Goal: Task Accomplishment & Management: Use online tool/utility

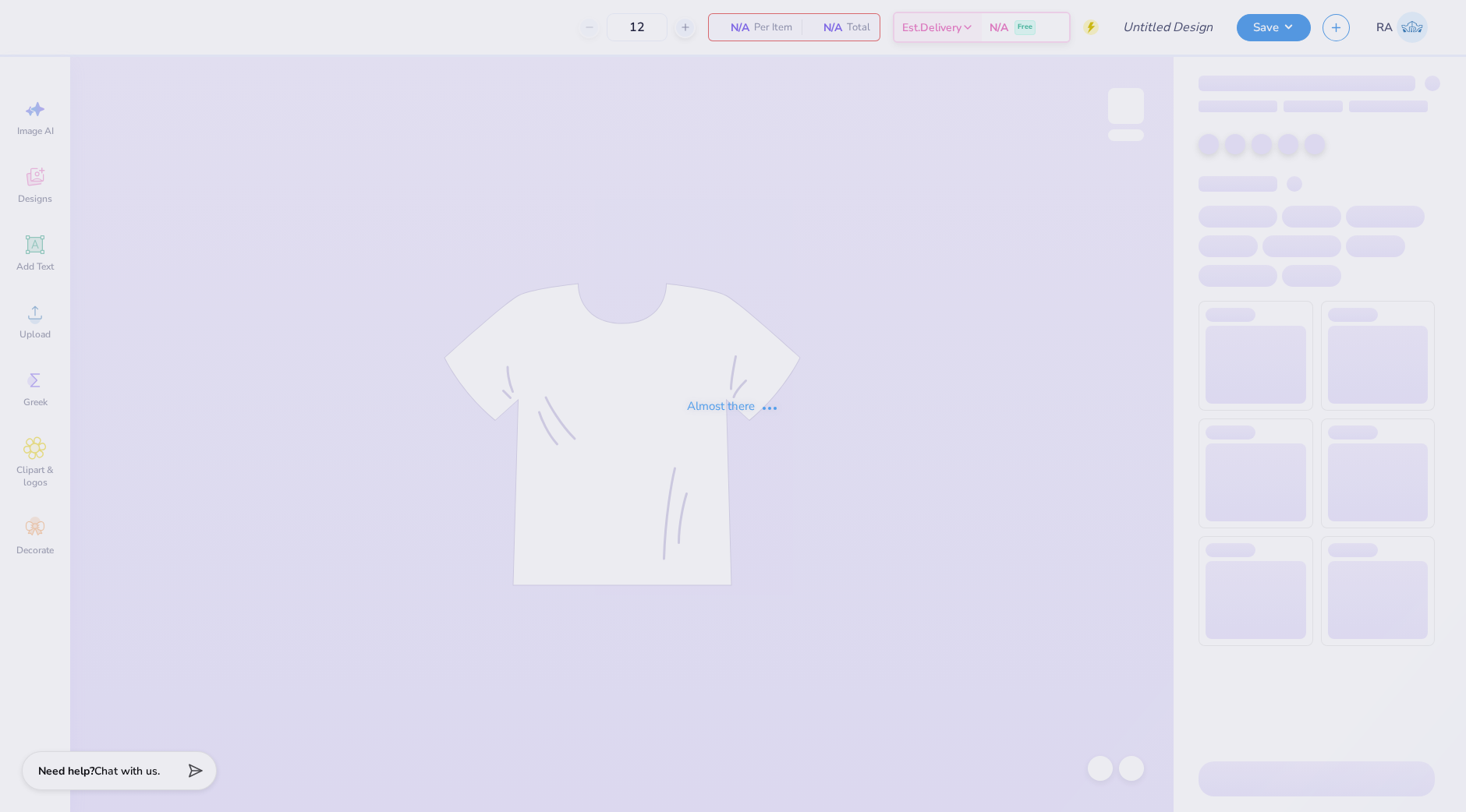
type input "Crewneck"
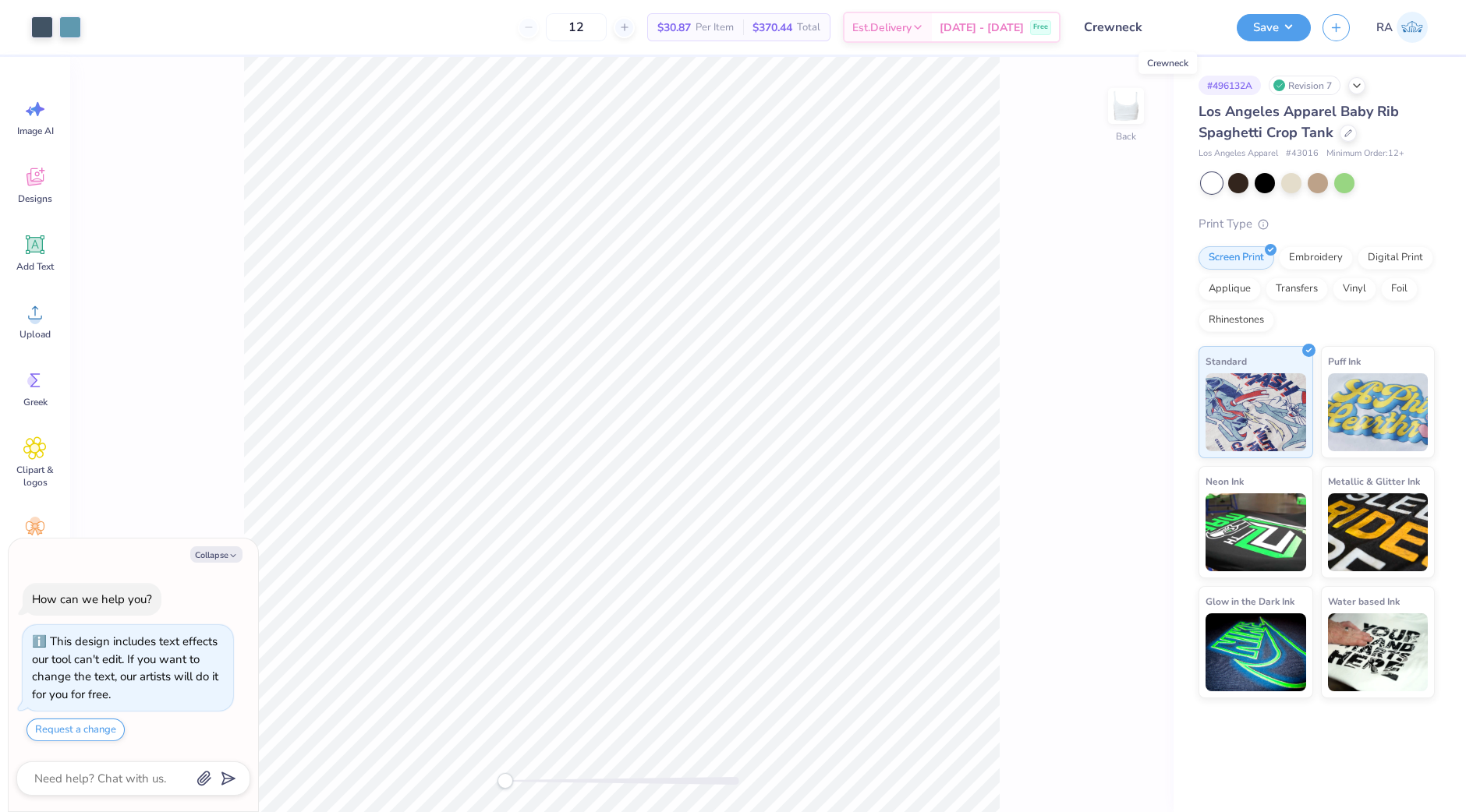
click at [1154, 27] on input "Crewneck" at bounding box center [1148, 27] width 153 height 31
click at [1145, 28] on input "Crewneck" at bounding box center [1148, 27] width 153 height 31
click at [203, 555] on button "Collapse" at bounding box center [216, 554] width 53 height 16
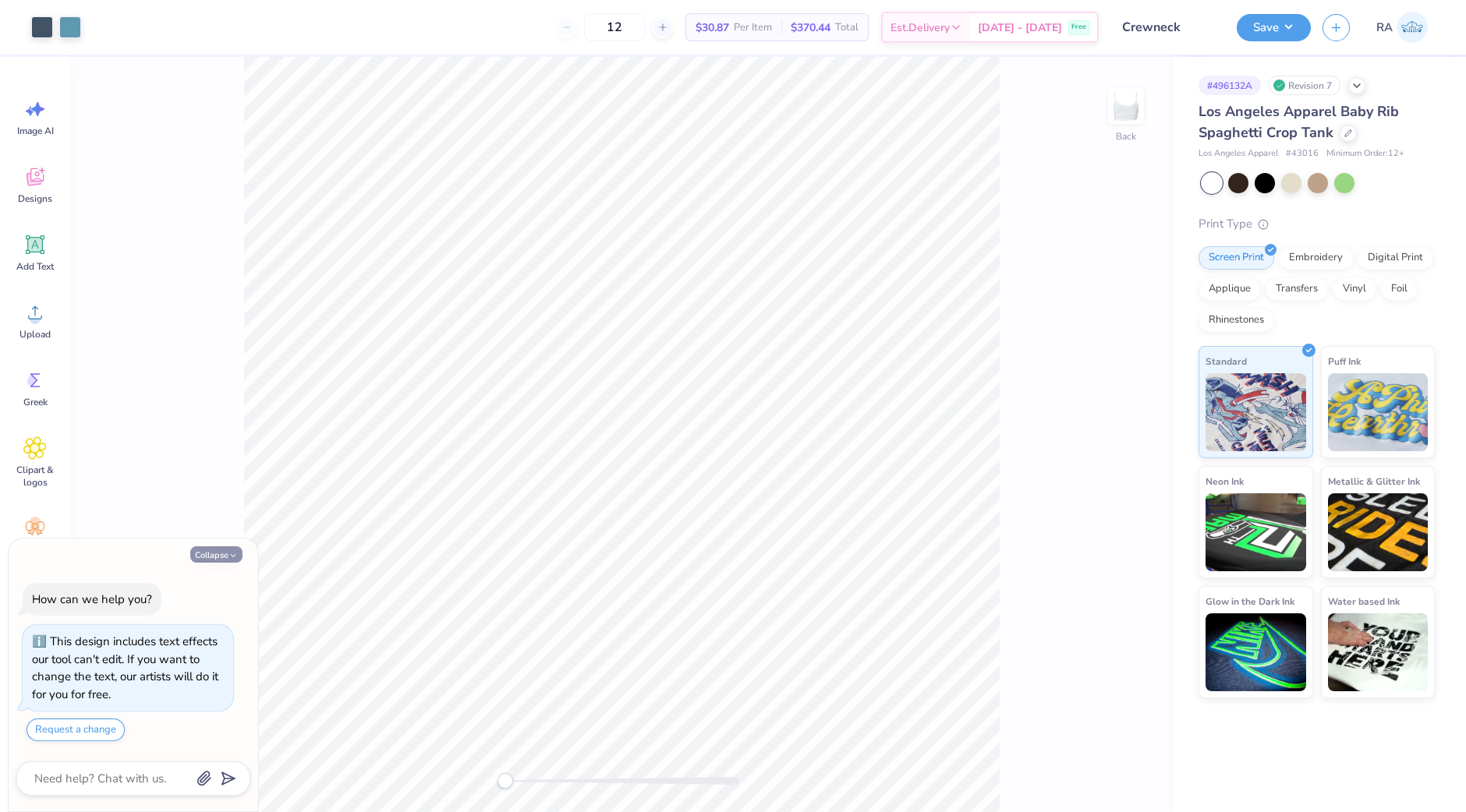
type textarea "x"
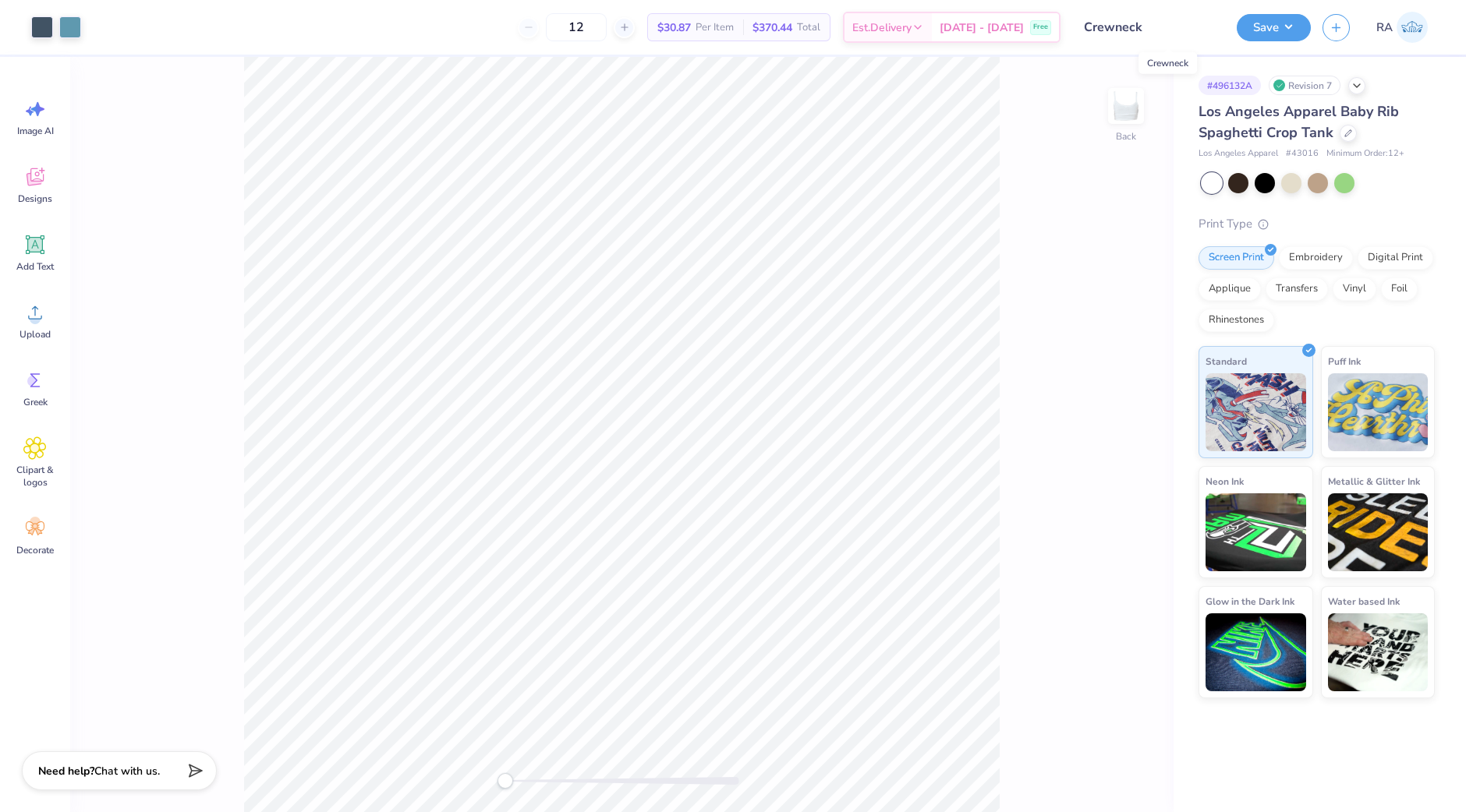
click at [1155, 36] on input "Crewneck" at bounding box center [1148, 27] width 153 height 31
click at [1125, 22] on input "Crewneck" at bounding box center [1148, 27] width 153 height 31
click at [1347, 133] on icon at bounding box center [1348, 131] width 8 height 8
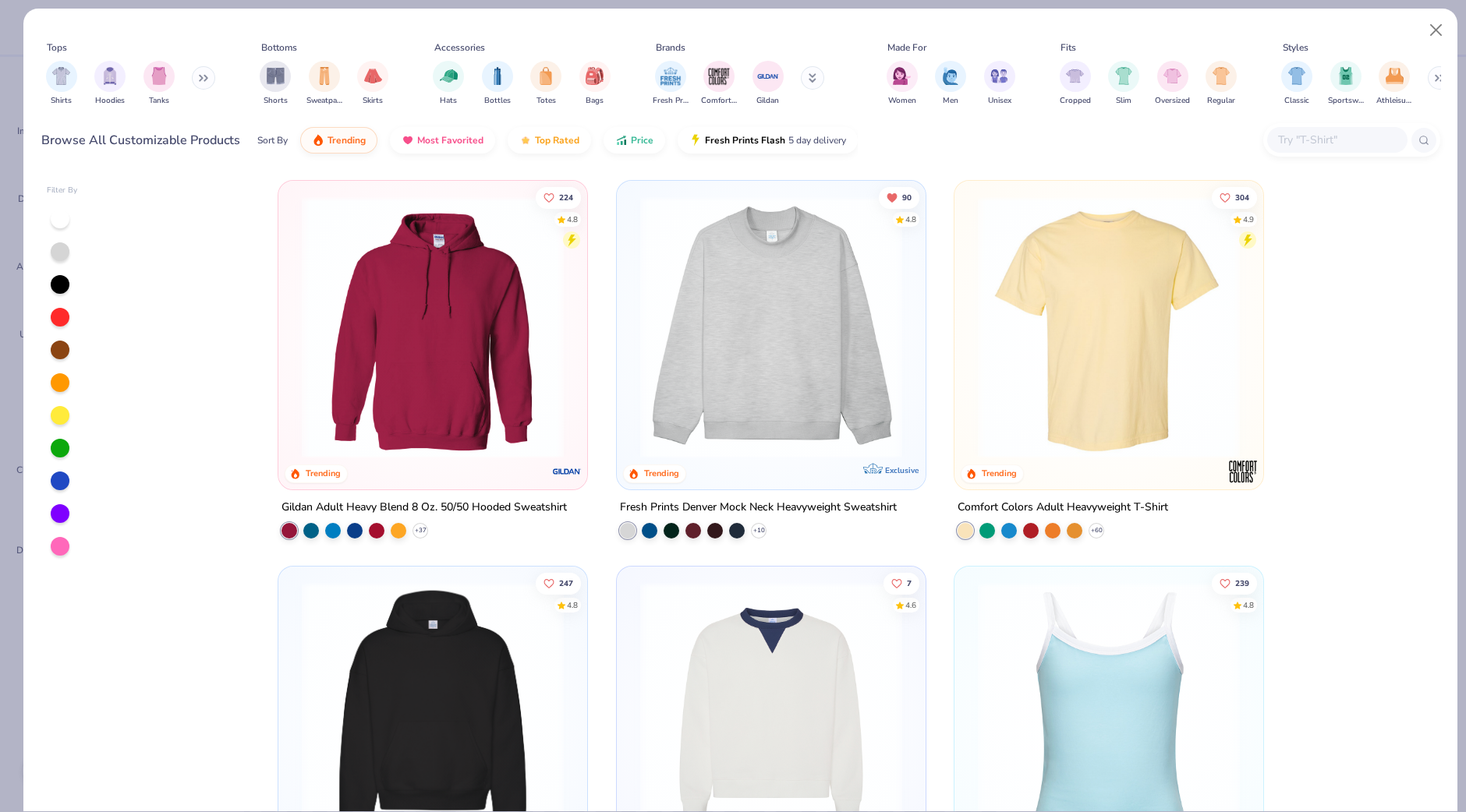
click at [1303, 145] on input "text" at bounding box center [1337, 140] width 121 height 18
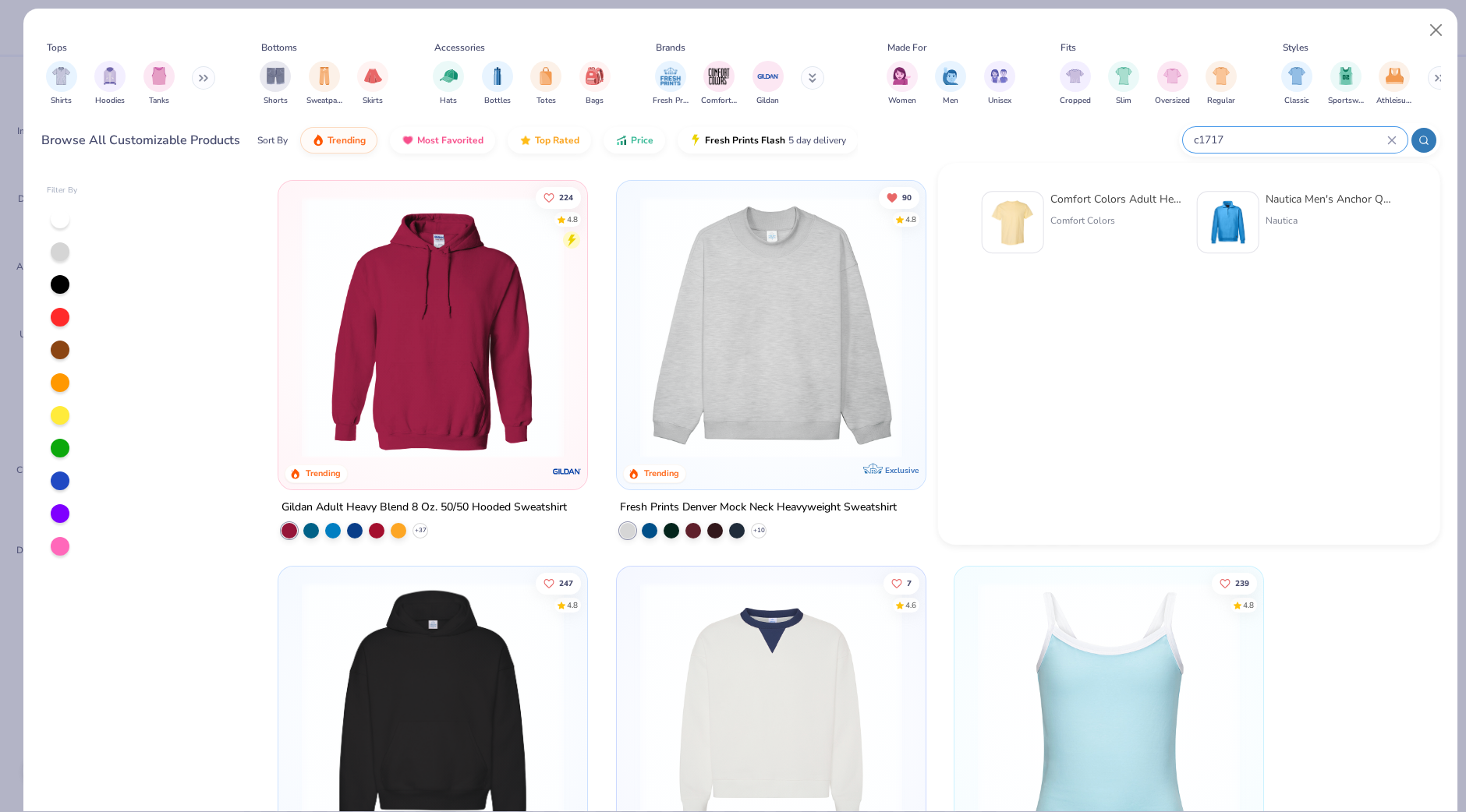
type input "c1717"
click at [1068, 200] on div "Comfort Colors Adult Heavyweight T-Shirt" at bounding box center [1116, 199] width 131 height 16
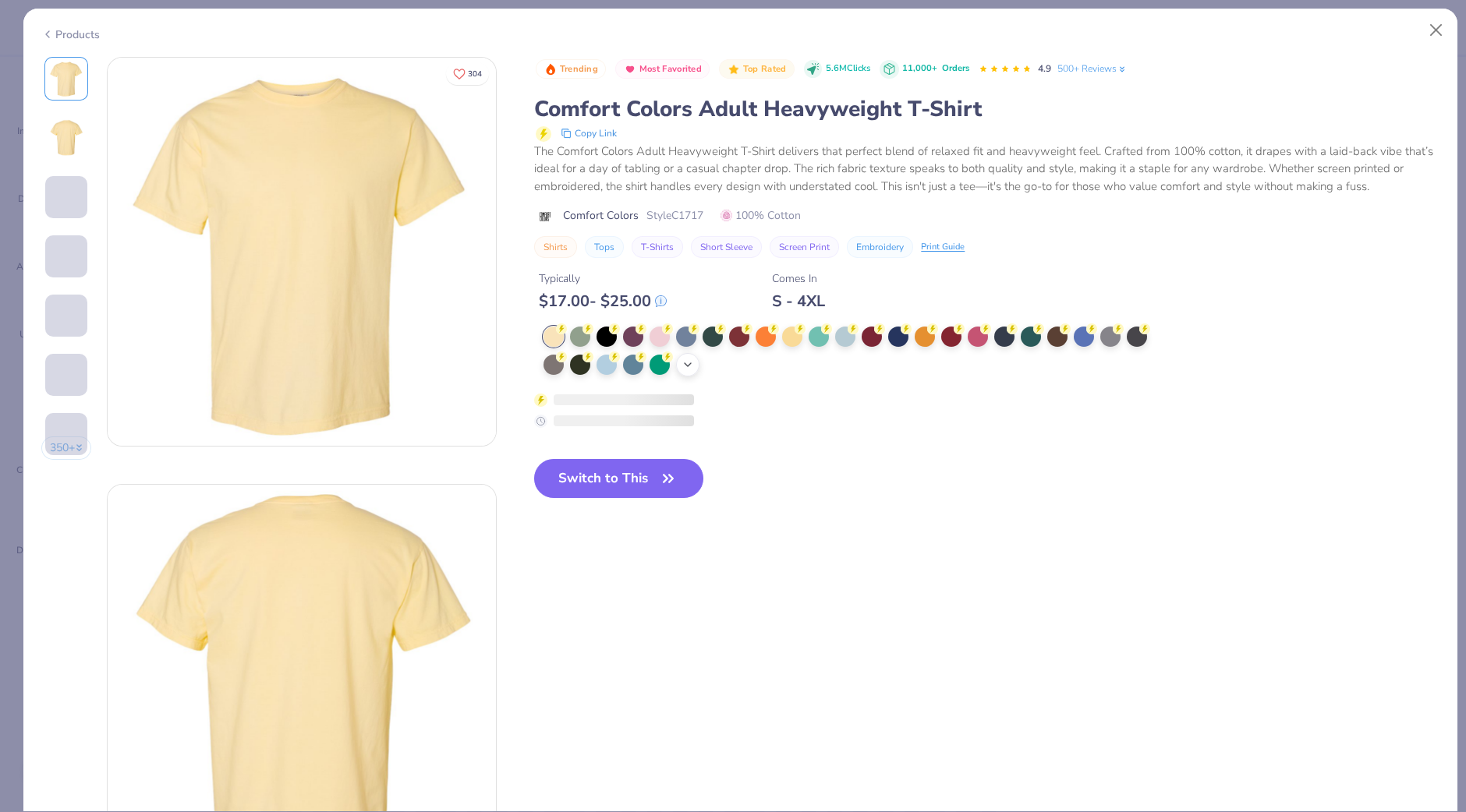
click at [687, 363] on icon at bounding box center [687, 365] width 12 height 12
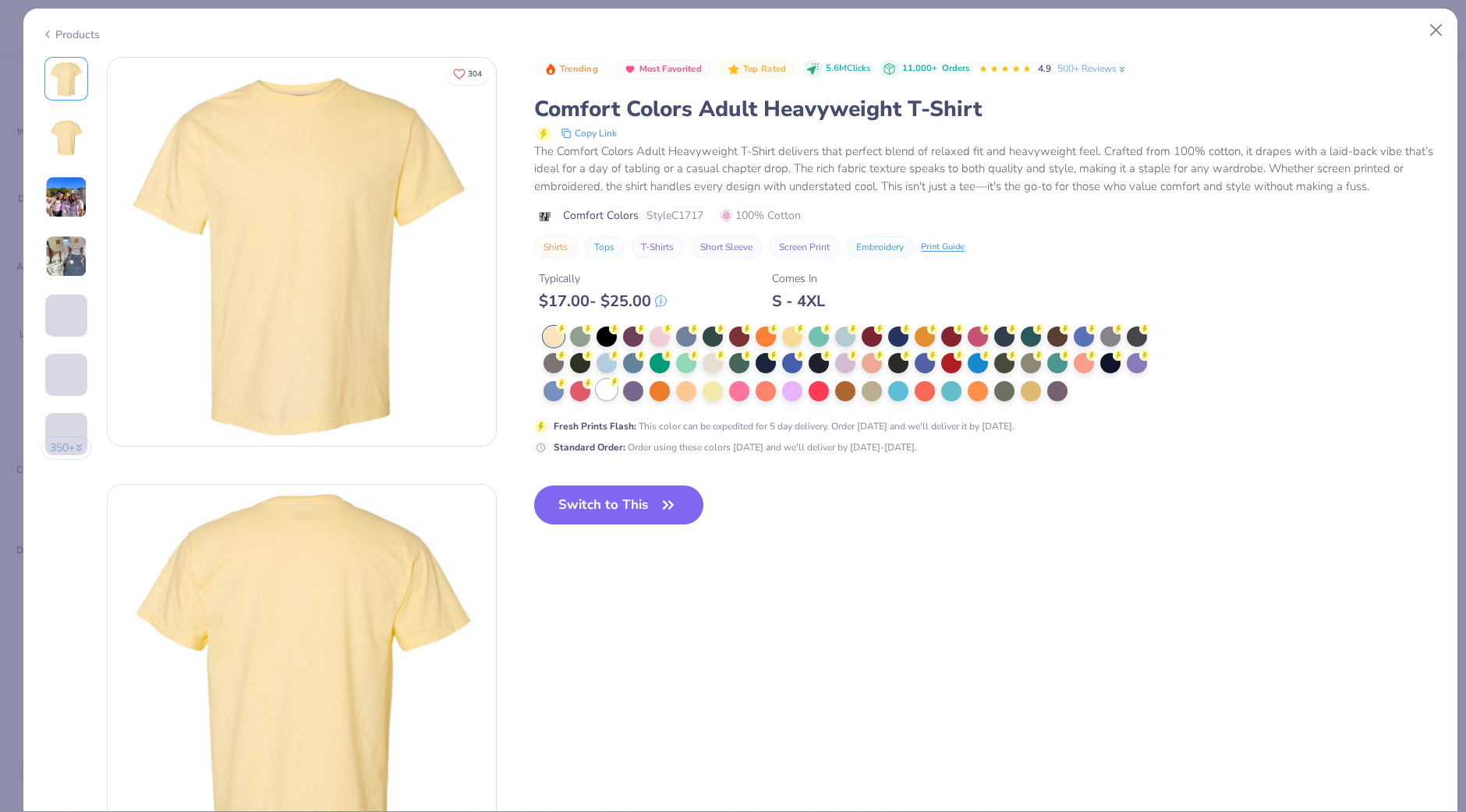
click at [604, 396] on div at bounding box center [606, 389] width 21 height 21
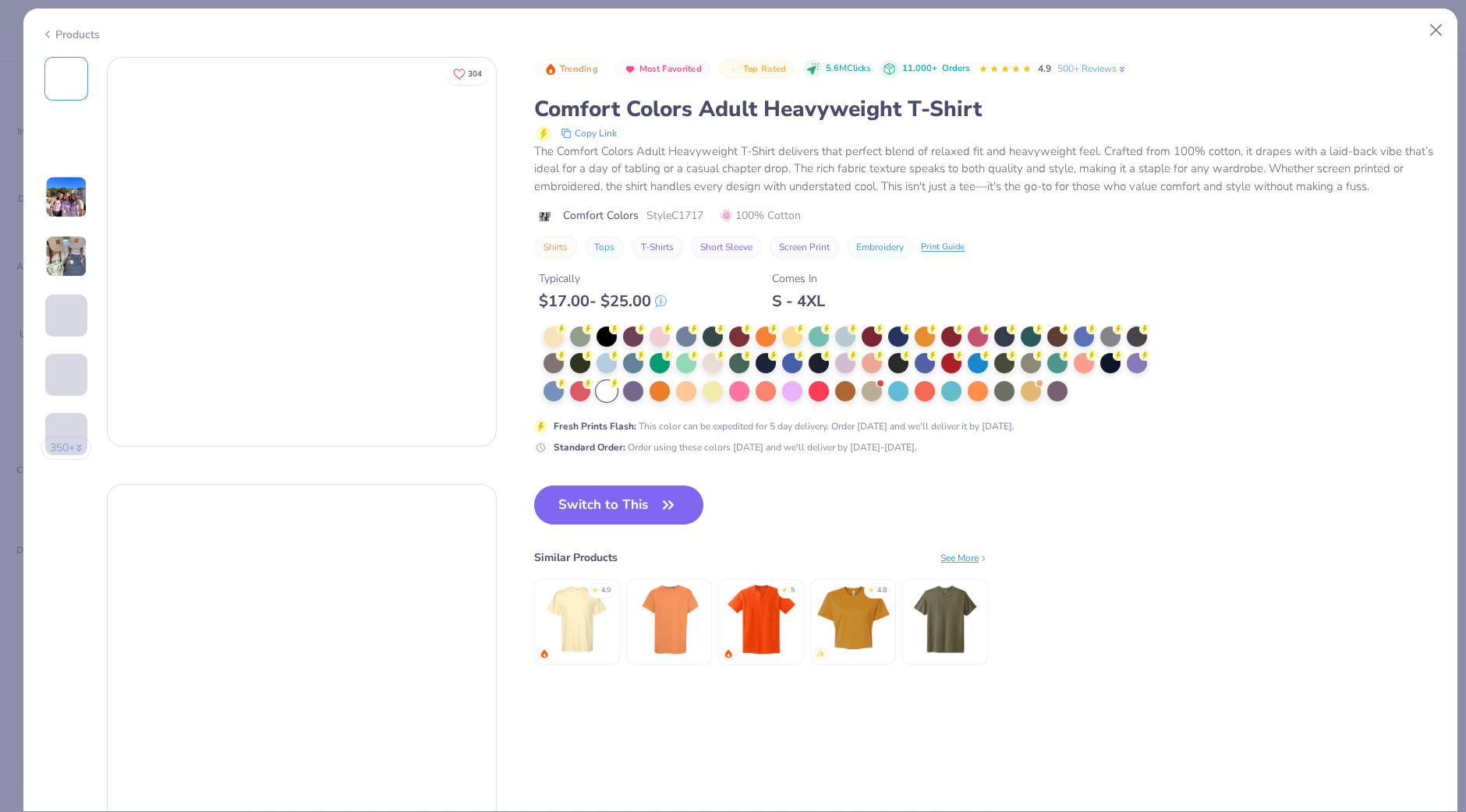
click at [609, 394] on div at bounding box center [606, 391] width 21 height 21
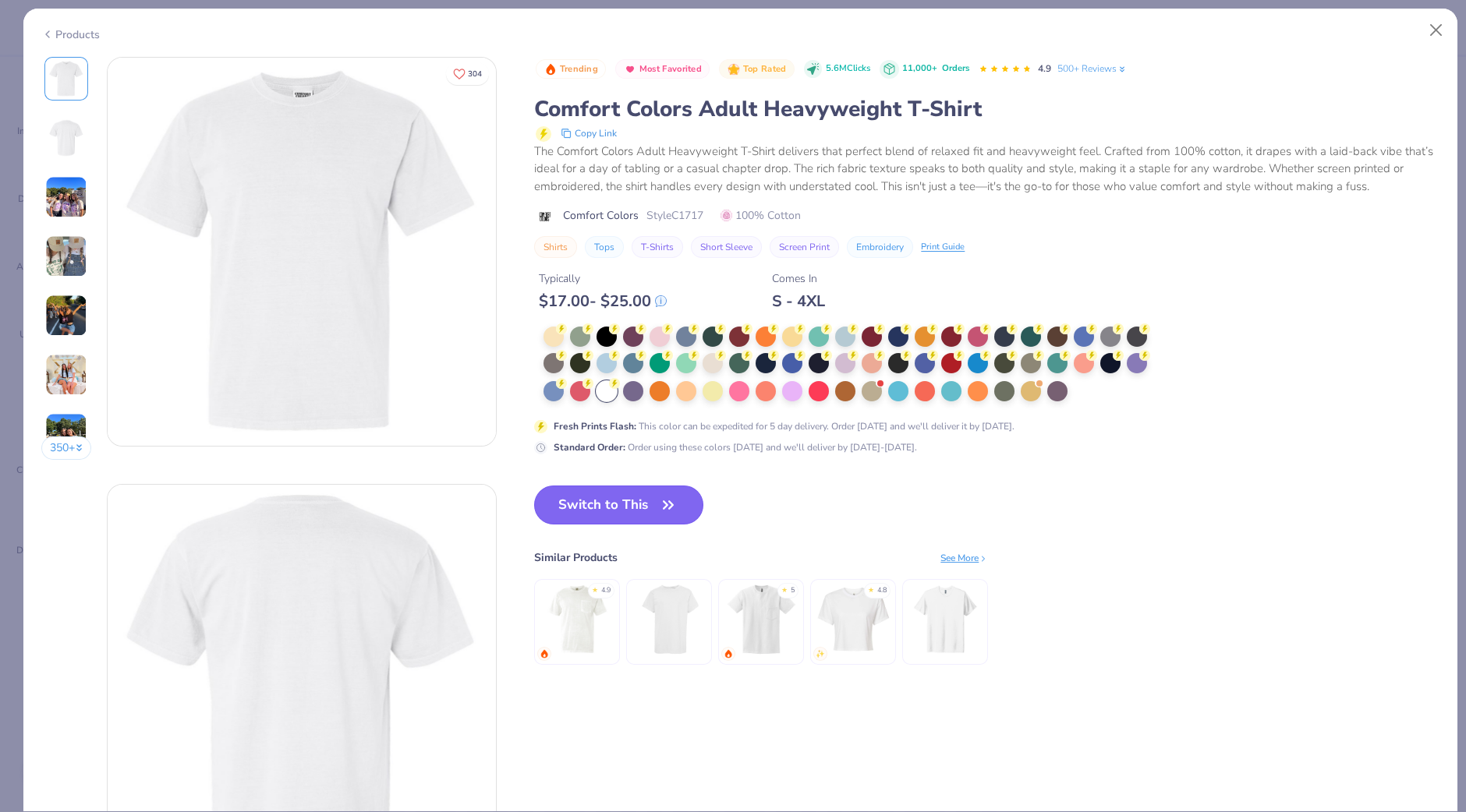
click at [625, 502] on button "Switch to This" at bounding box center [619, 505] width 170 height 39
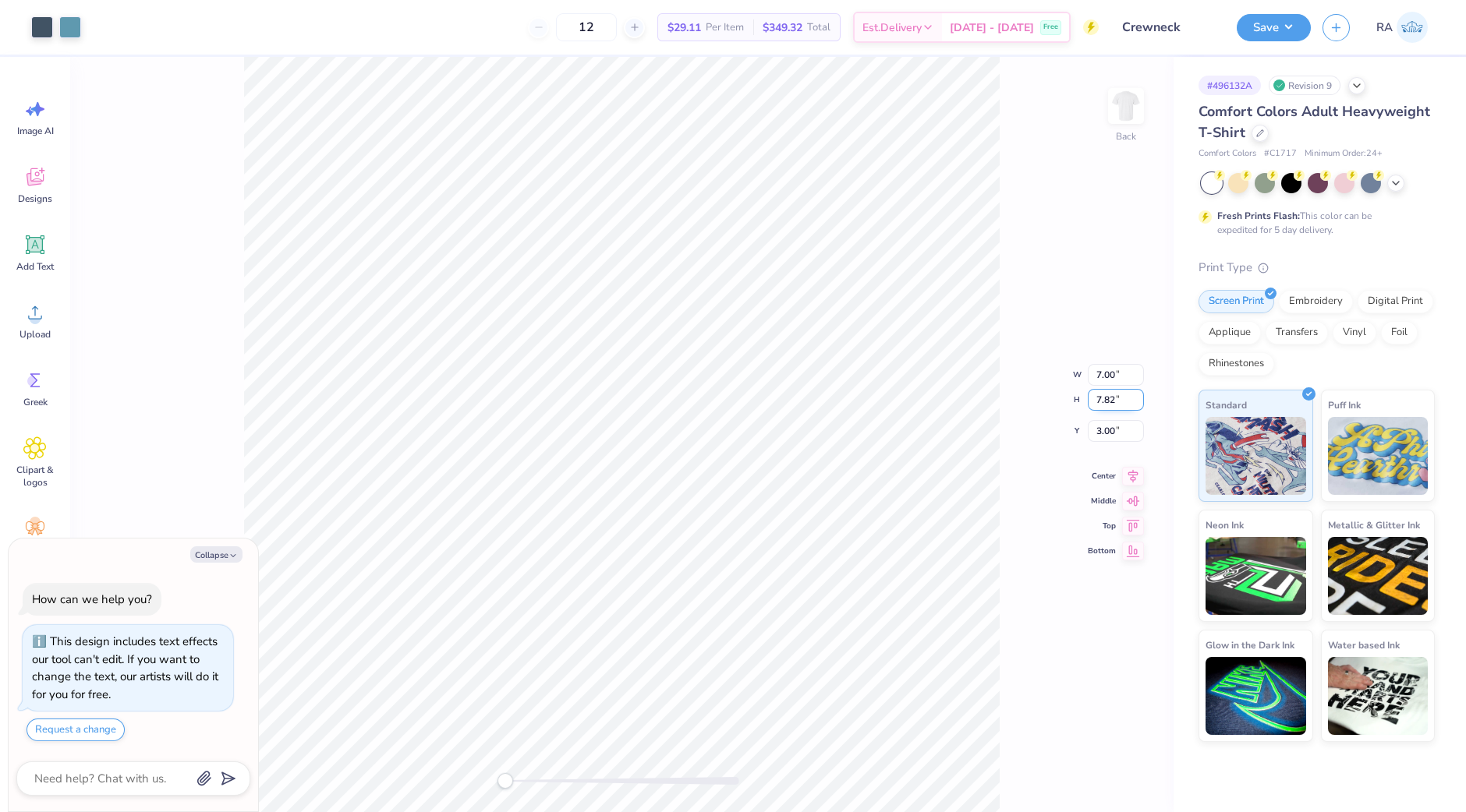
click at [1109, 399] on input "7.82" at bounding box center [1115, 400] width 56 height 21
type textarea "x"
type input "7.5"
type textarea "x"
type input "6.71"
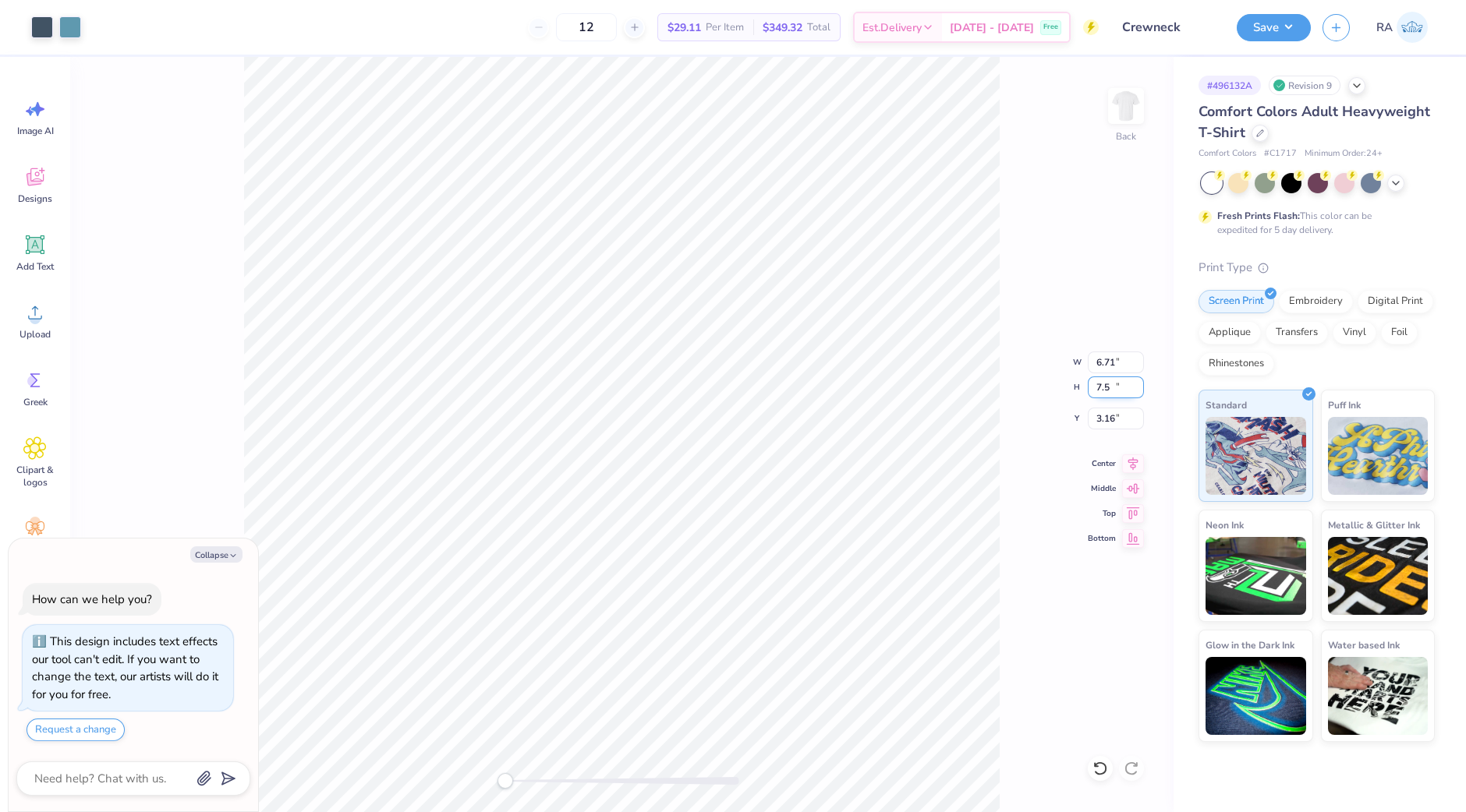
type input "7.50"
type input "3.16"
drag, startPoint x: 1114, startPoint y: 423, endPoint x: 1087, endPoint y: 423, distance: 27.0
click at [1087, 423] on div "Back W 6.71 6.71 " H 7.50 7.50 " Y 3.16 3.16 " Center Middle Top Bottom" at bounding box center [622, 435] width 1104 height 755
click at [1087, 423] on div "Back" at bounding box center [622, 435] width 1104 height 755
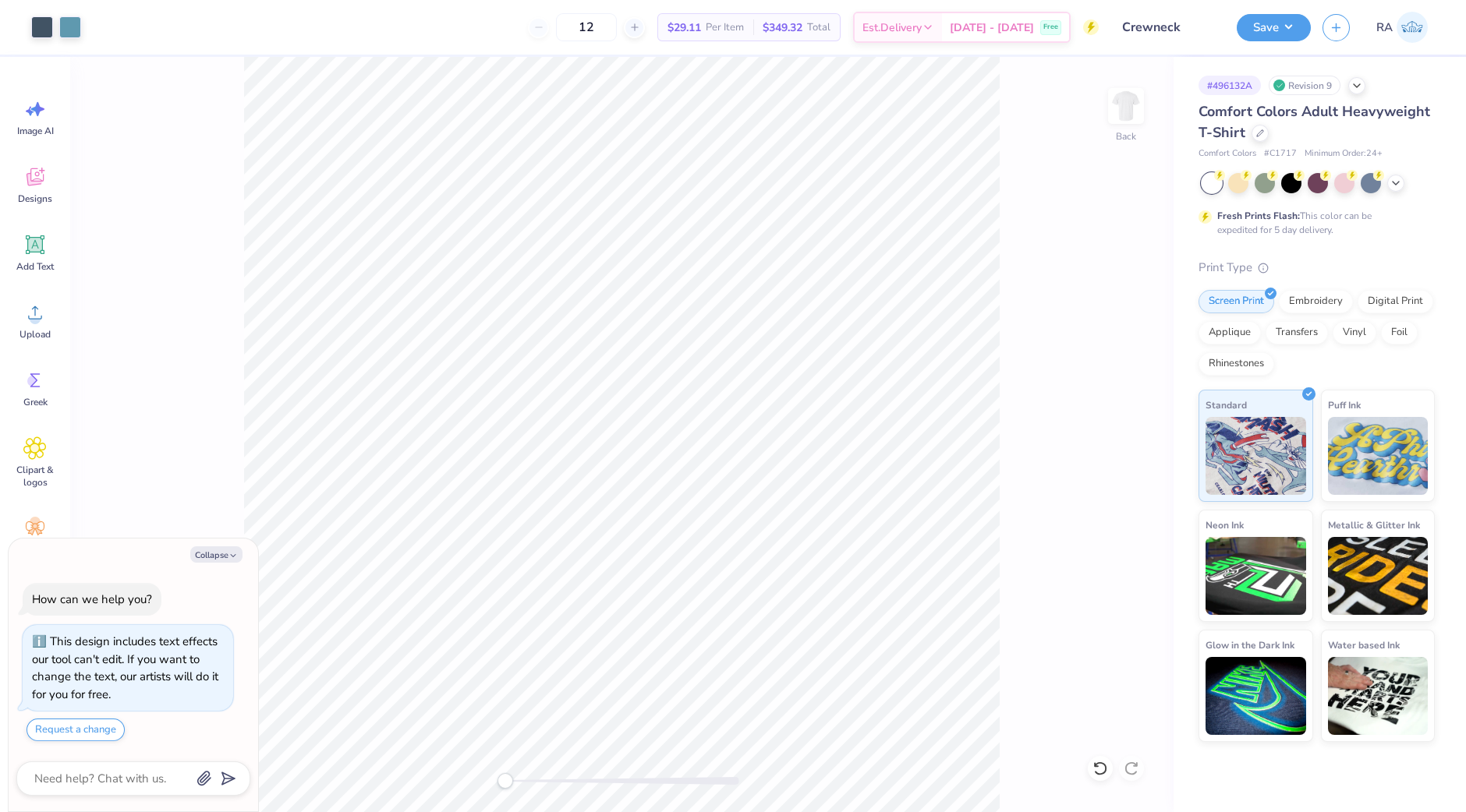
type textarea "x"
click at [1112, 422] on input "3.16" at bounding box center [1115, 418] width 56 height 21
click at [1115, 422] on input "3.16" at bounding box center [1115, 418] width 56 height 21
type input "3"
type input ".5"
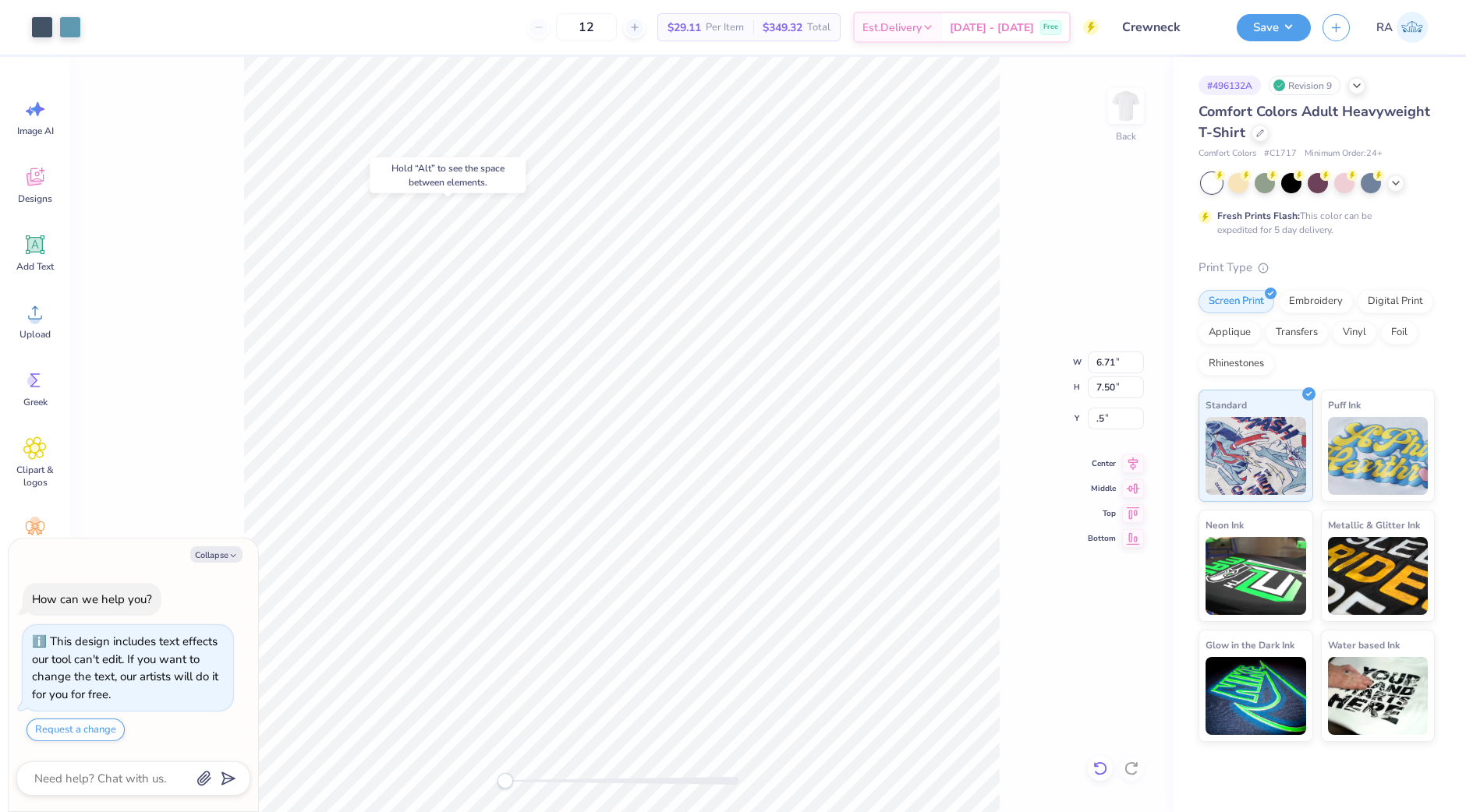
click at [1096, 770] on icon at bounding box center [1100, 767] width 15 height 15
type textarea "x"
type input "0.50"
click at [1096, 770] on icon at bounding box center [1100, 767] width 15 height 15
type textarea "x"
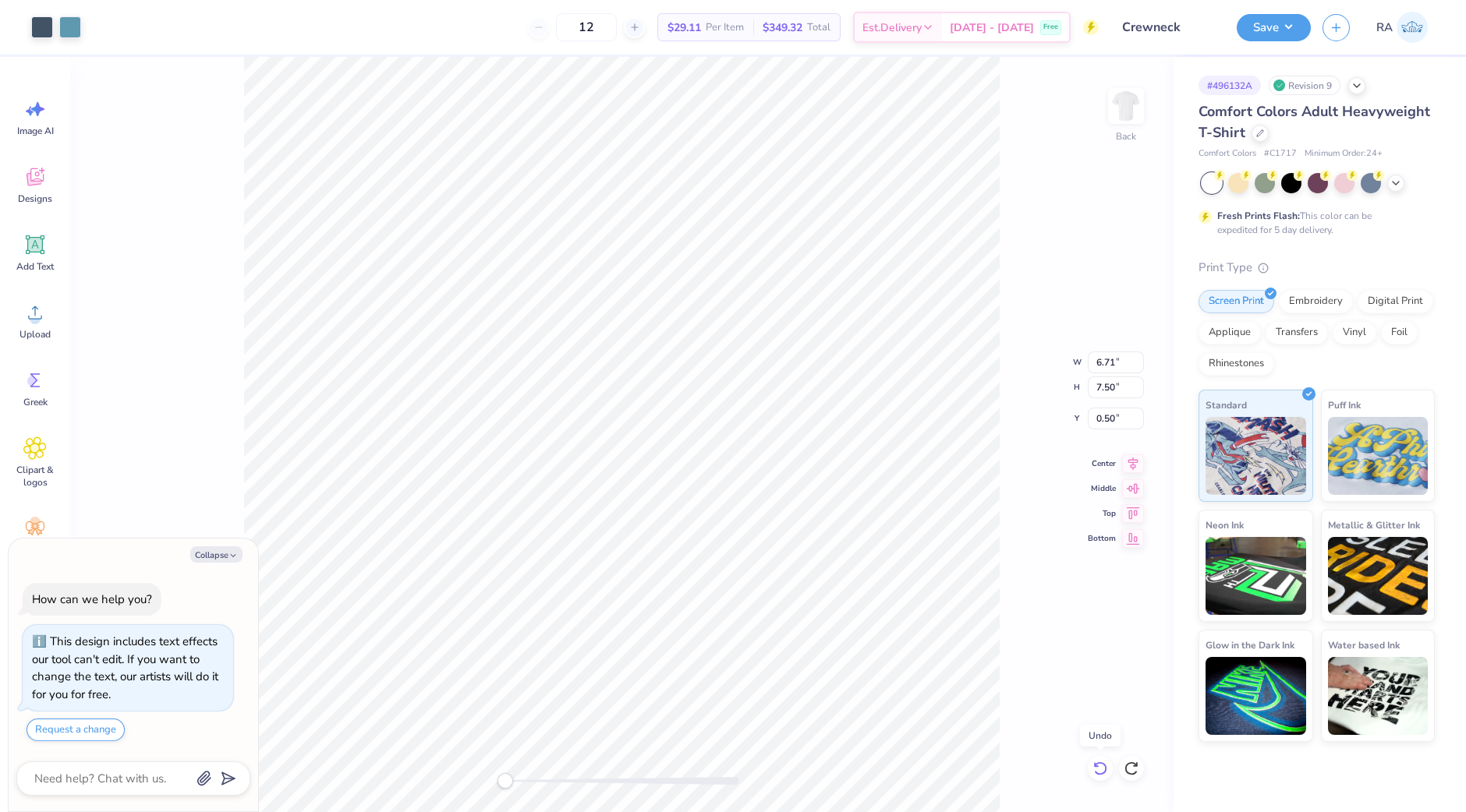
type input "3.16"
click at [1105, 775] on icon at bounding box center [1100, 767] width 15 height 15
click at [1105, 775] on div "Back" at bounding box center [622, 435] width 1104 height 755
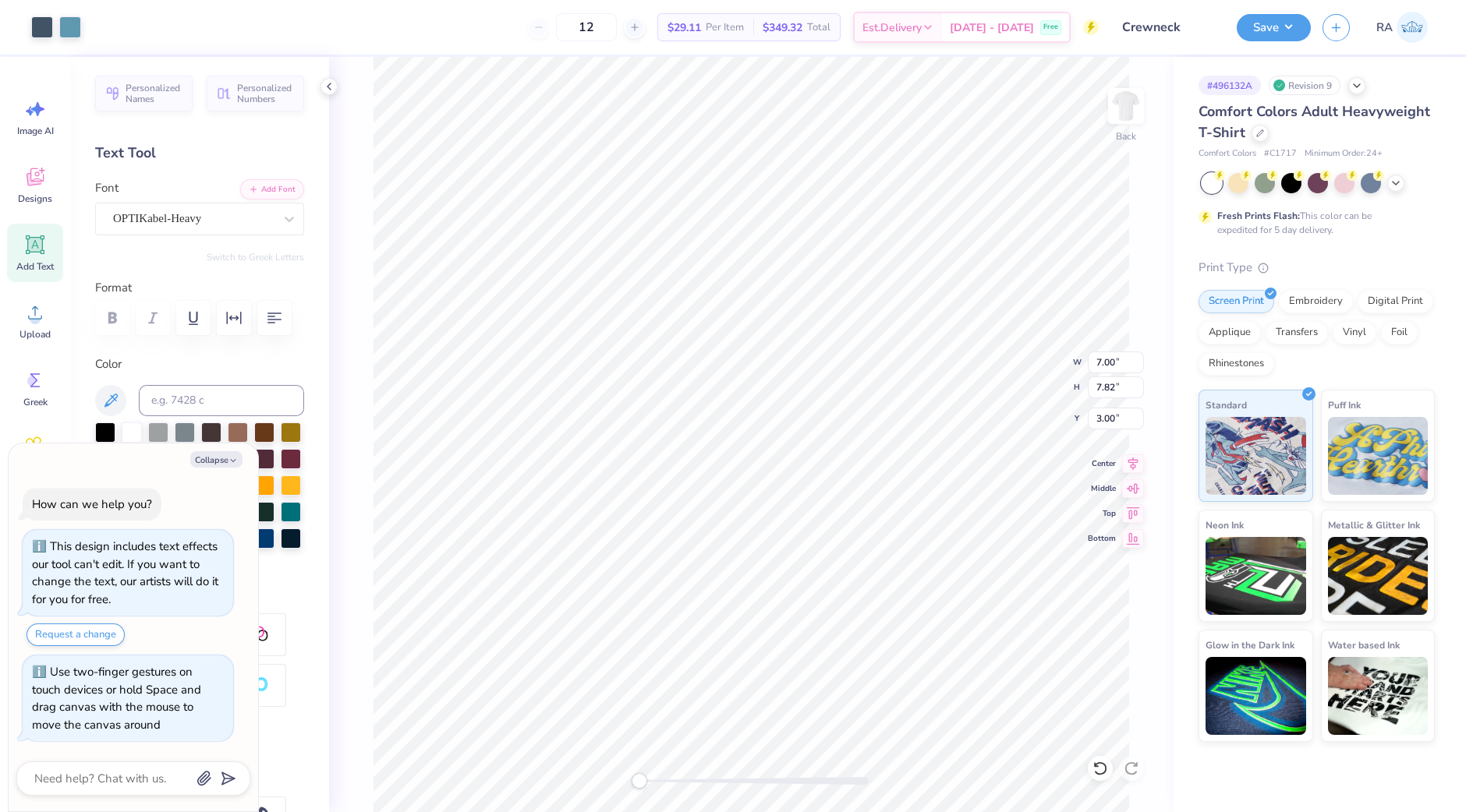
type textarea "x"
type input "7.00"
type input "7.82"
type input "3.00"
type textarea "x"
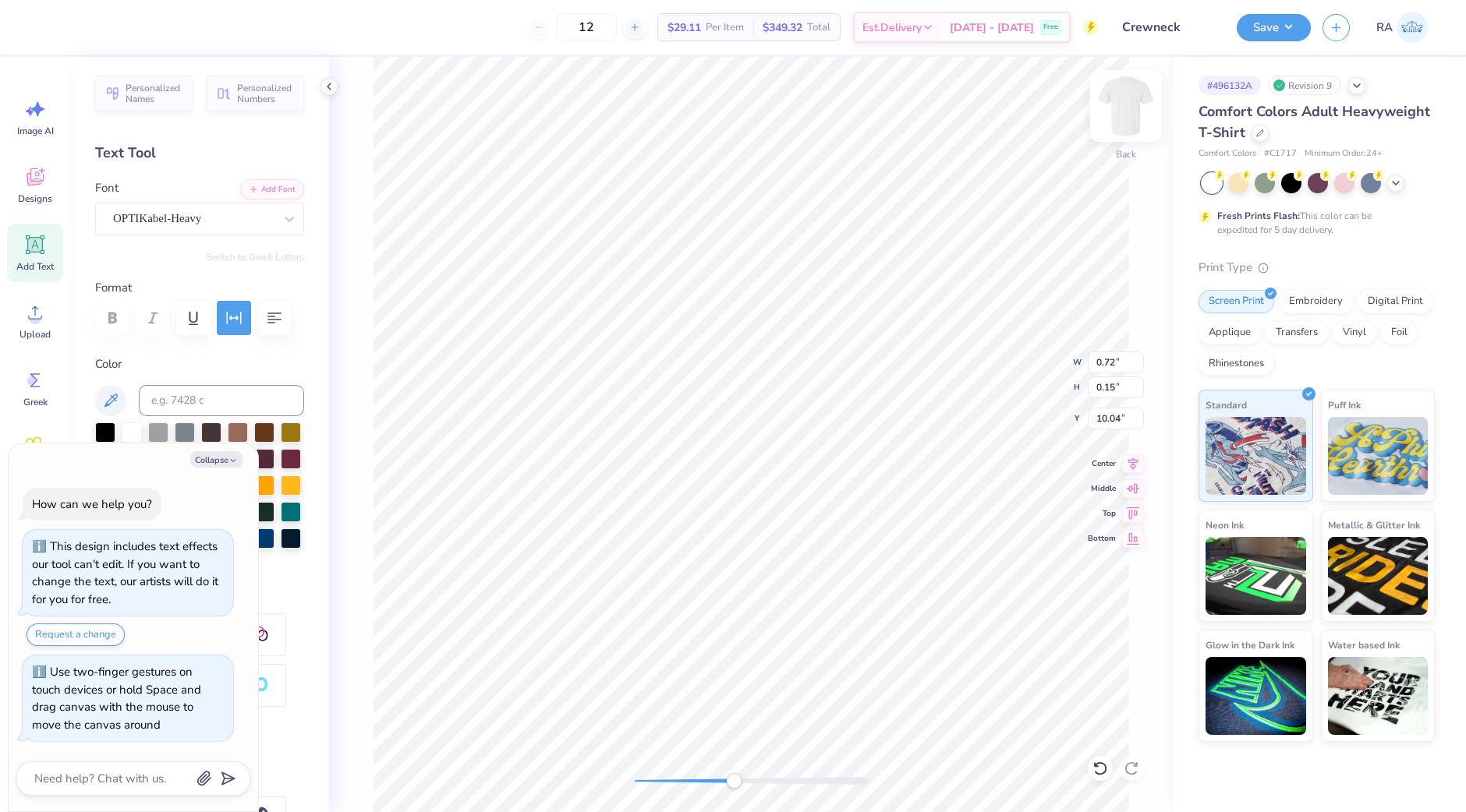
type input "0.72"
type input "0.15"
type input "10.04"
click at [763, 587] on li "Group" at bounding box center [774, 585] width 122 height 30
click at [1251, 27] on button "Save" at bounding box center [1273, 25] width 74 height 28
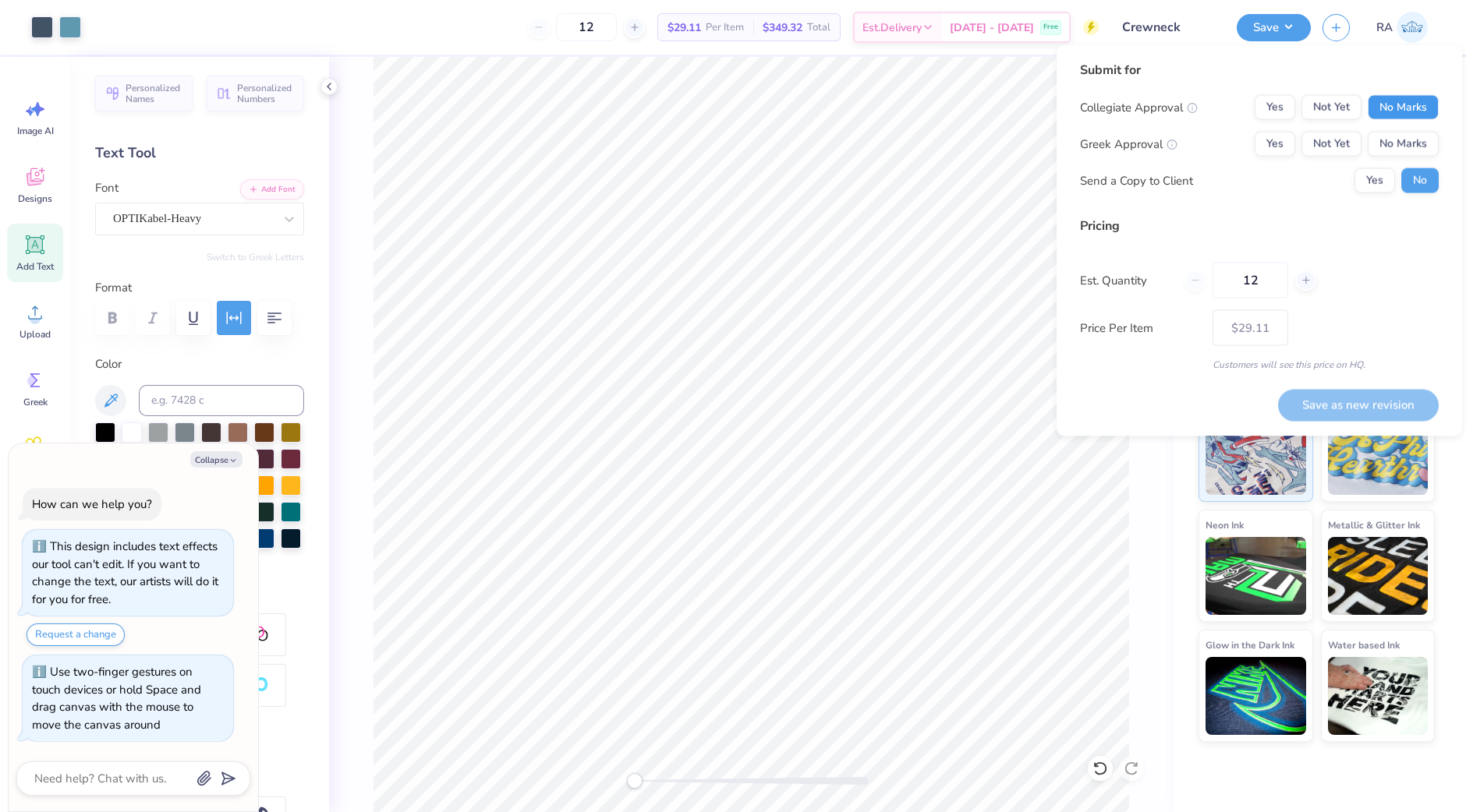
click at [1387, 104] on button "No Marks" at bounding box center [1403, 108] width 71 height 25
click at [1387, 138] on button "No Marks" at bounding box center [1403, 145] width 71 height 25
type textarea "x"
click at [1252, 283] on input "12" at bounding box center [1250, 280] width 76 height 36
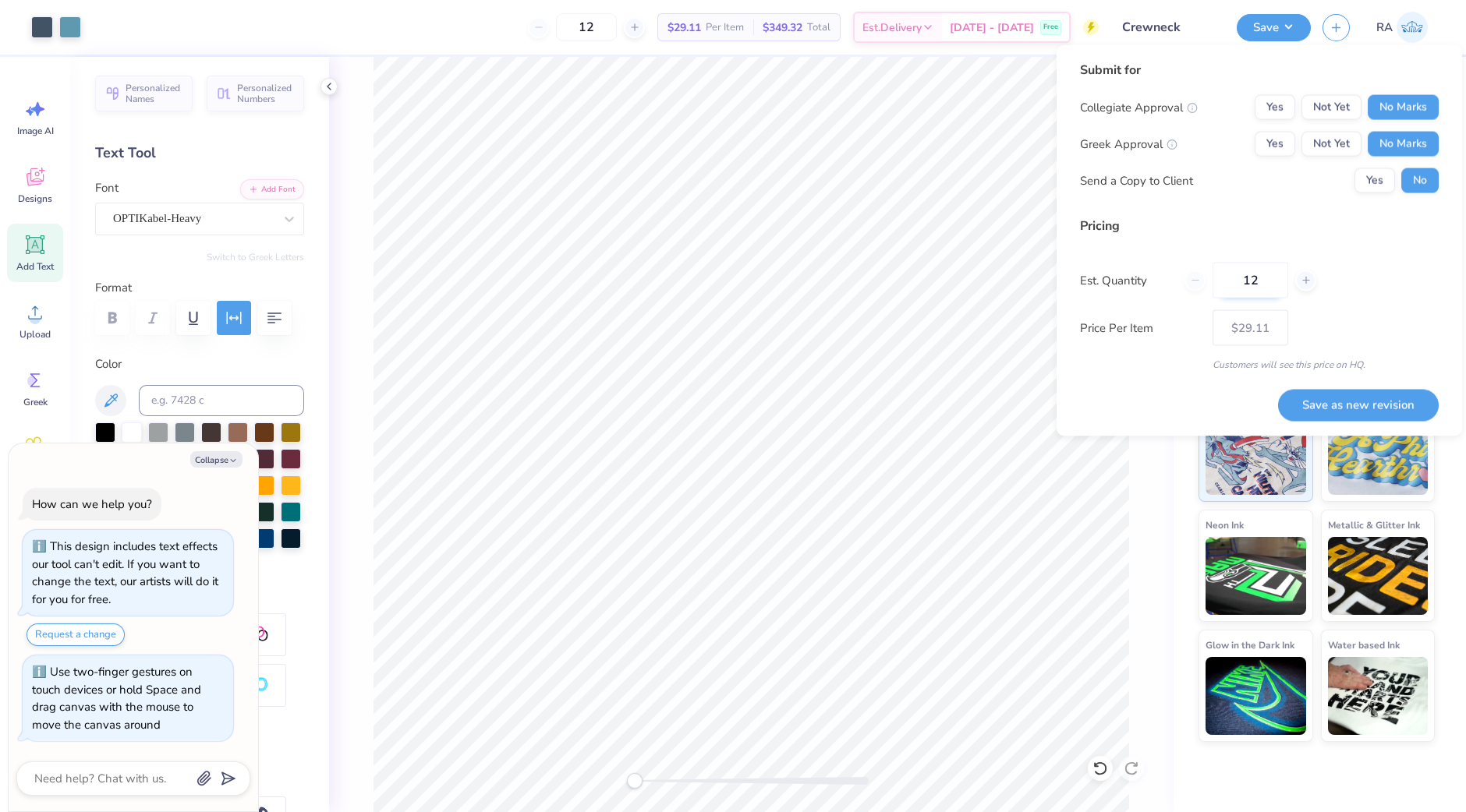
type input "2"
type textarea "x"
type input "2"
type textarea "x"
type input "12"
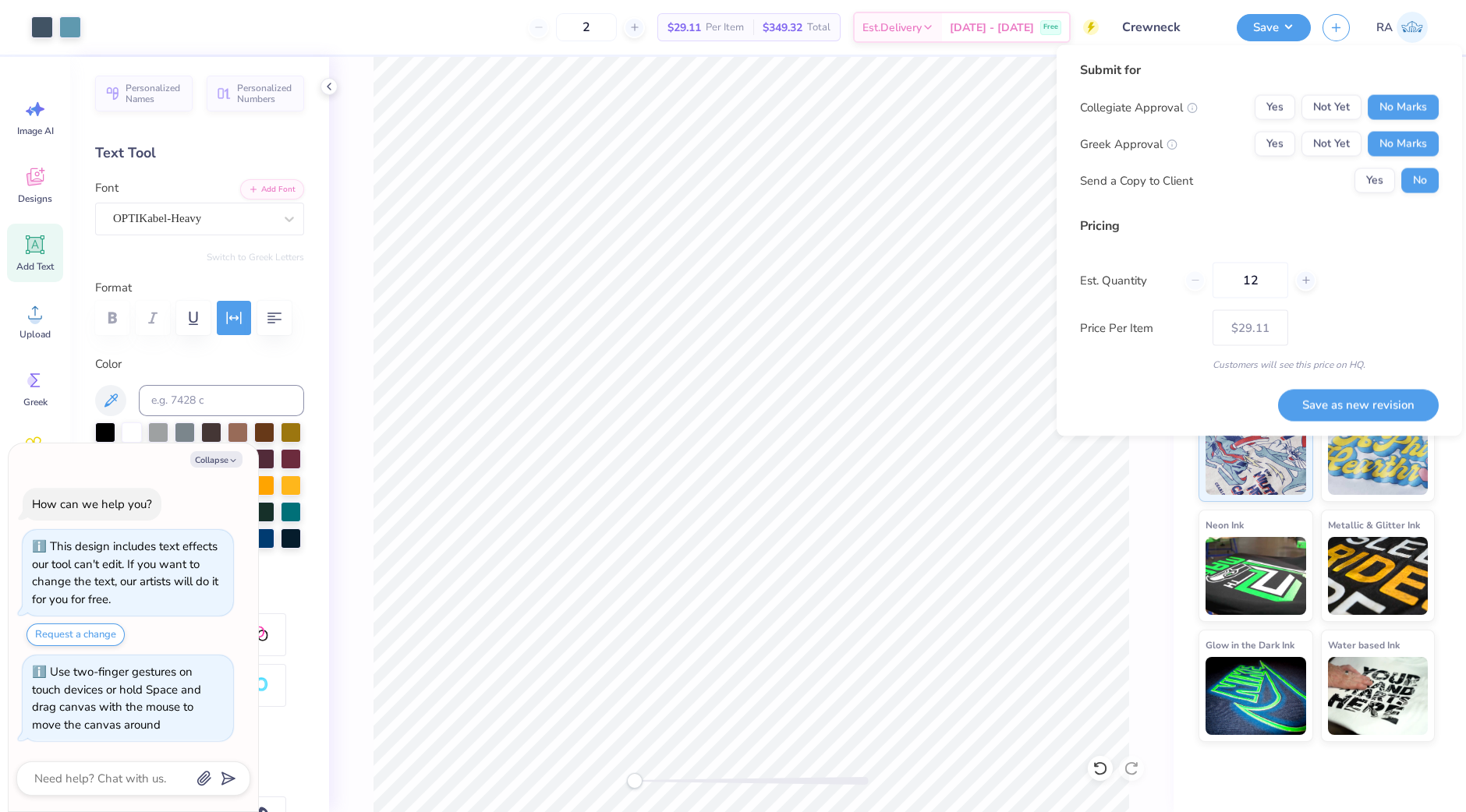
click at [1143, 487] on div "Back" at bounding box center [752, 435] width 845 height 755
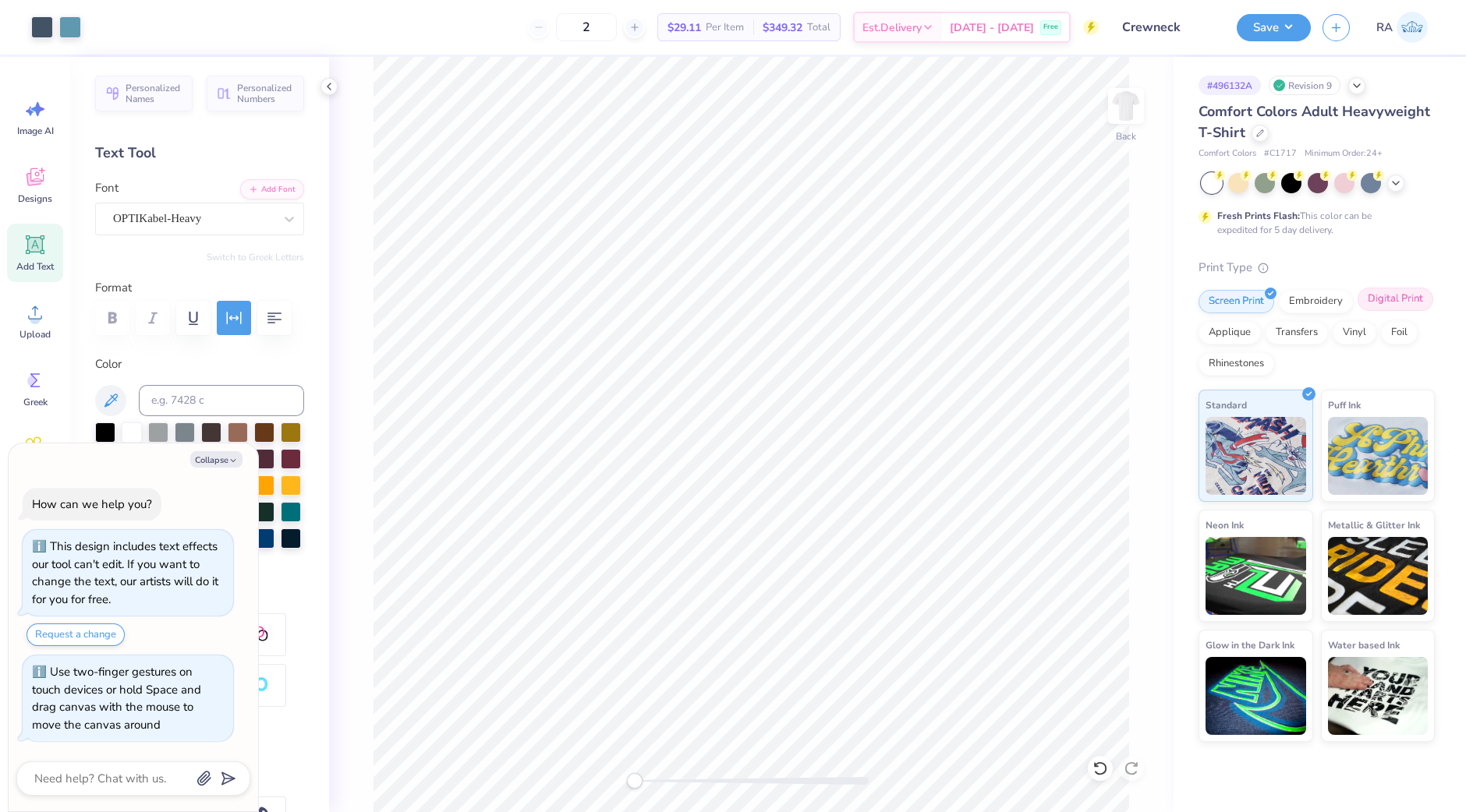
click at [1374, 302] on div "Digital Print" at bounding box center [1395, 299] width 76 height 23
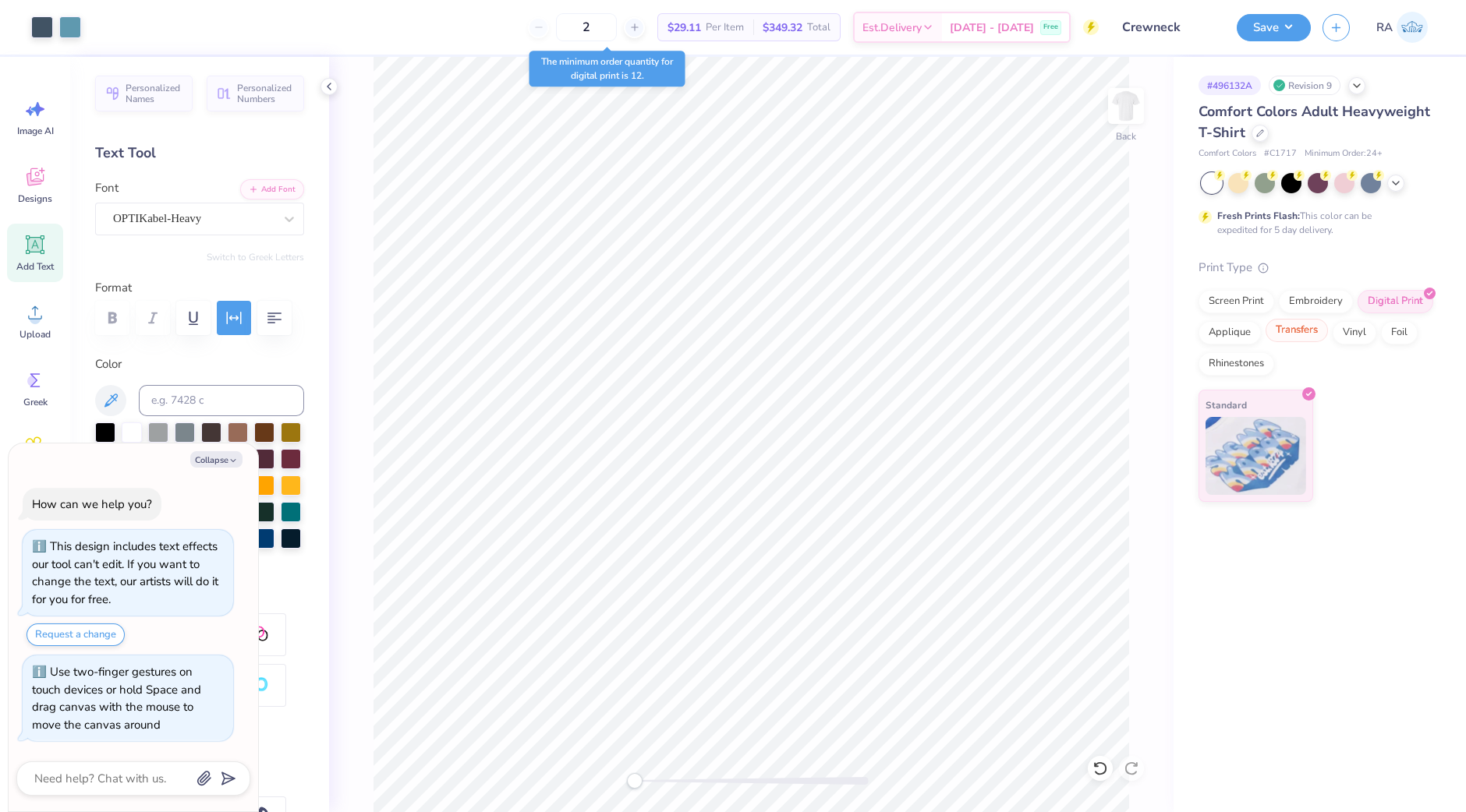
click at [1298, 335] on div "Transfers" at bounding box center [1297, 330] width 62 height 23
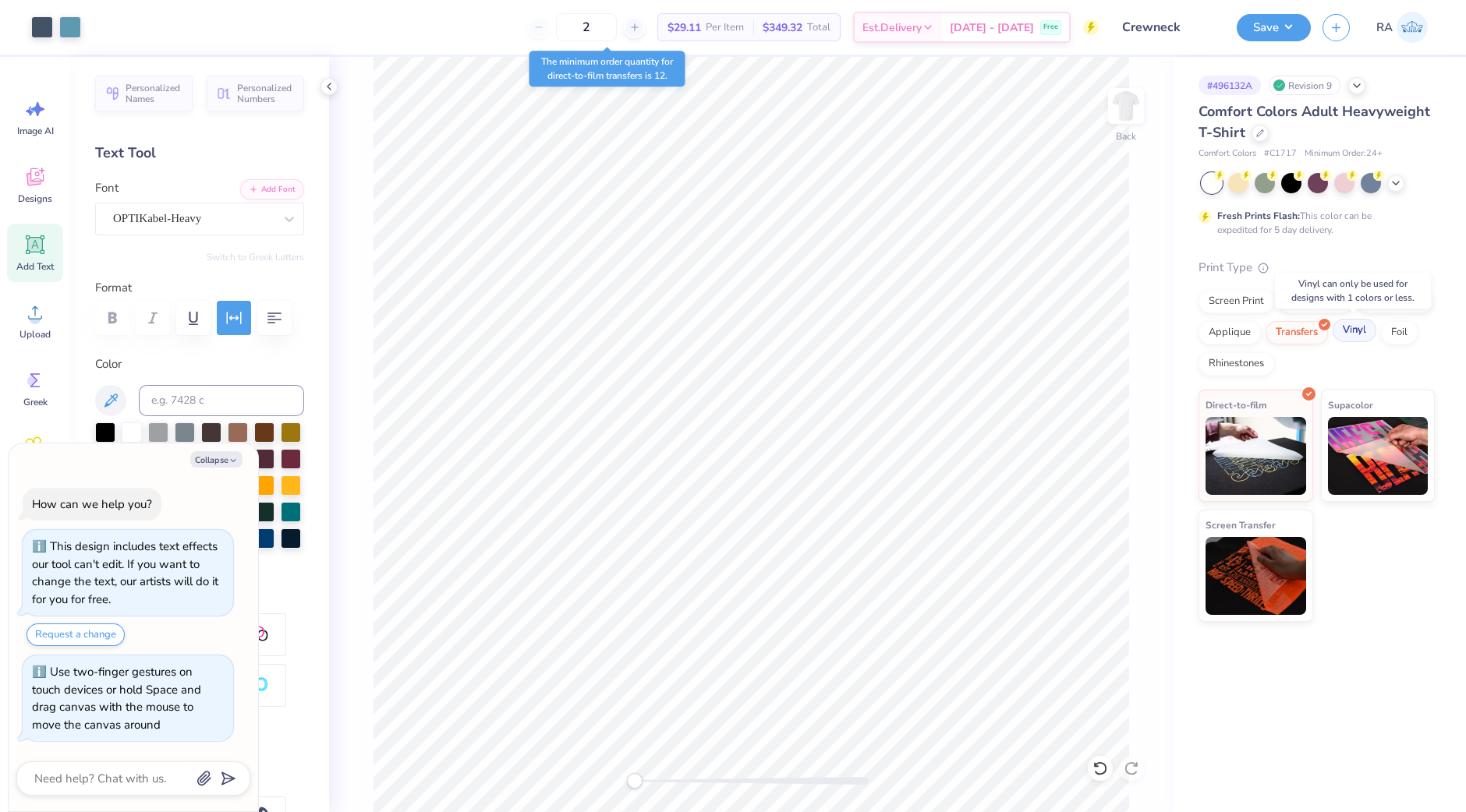
click at [1356, 332] on div "Vinyl" at bounding box center [1354, 330] width 44 height 23
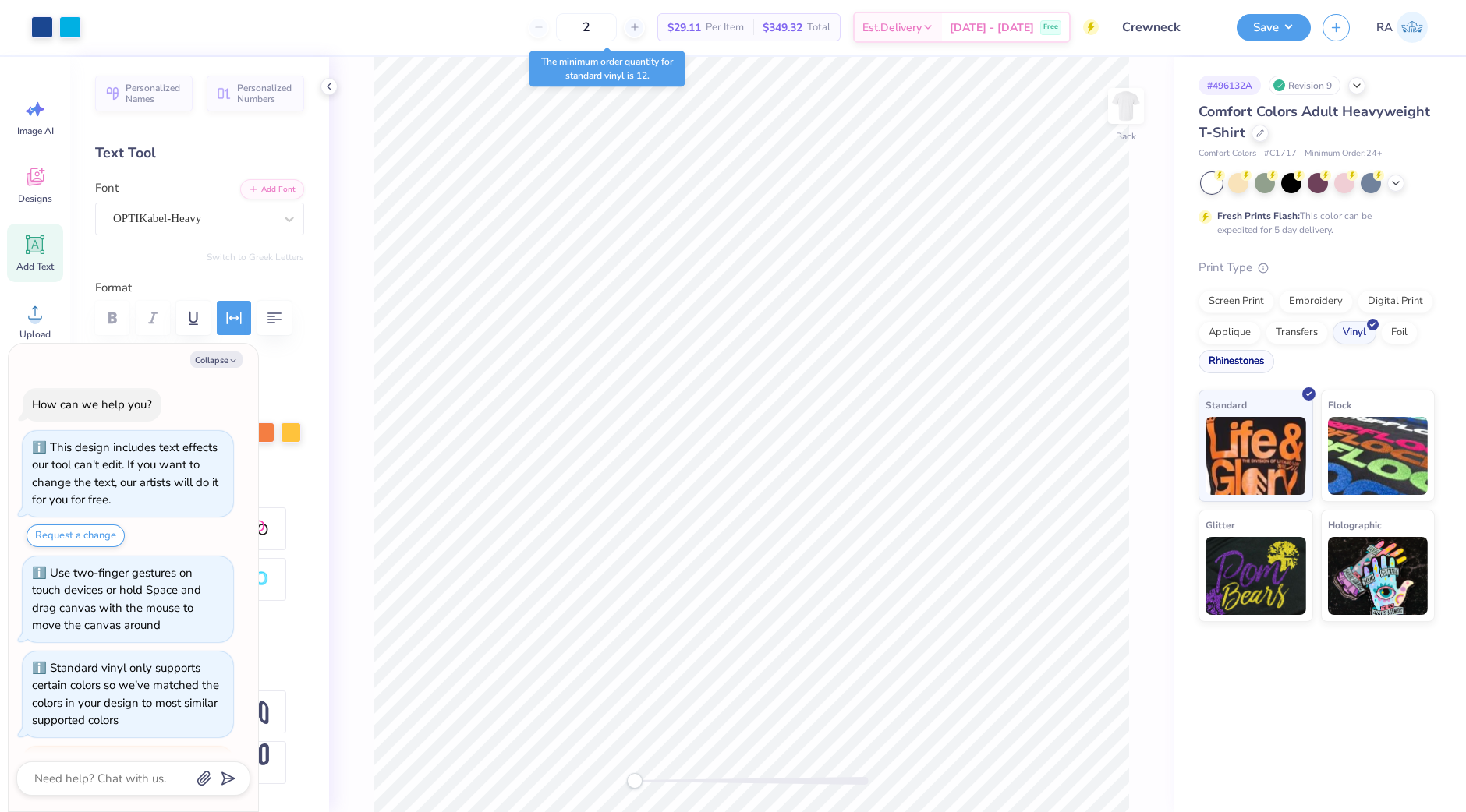
scroll to position [150, 0]
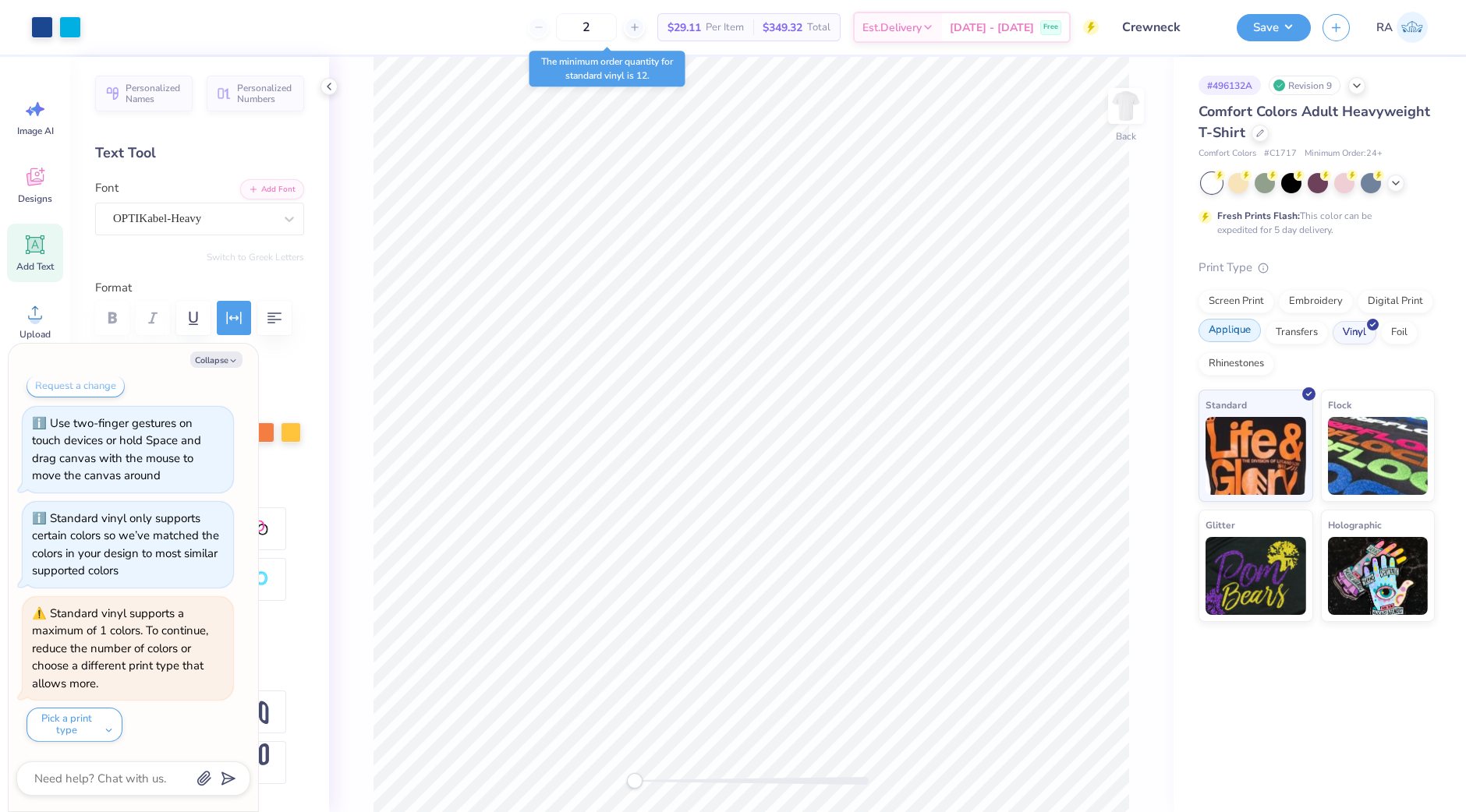
click at [1235, 334] on div "Applique" at bounding box center [1230, 330] width 62 height 23
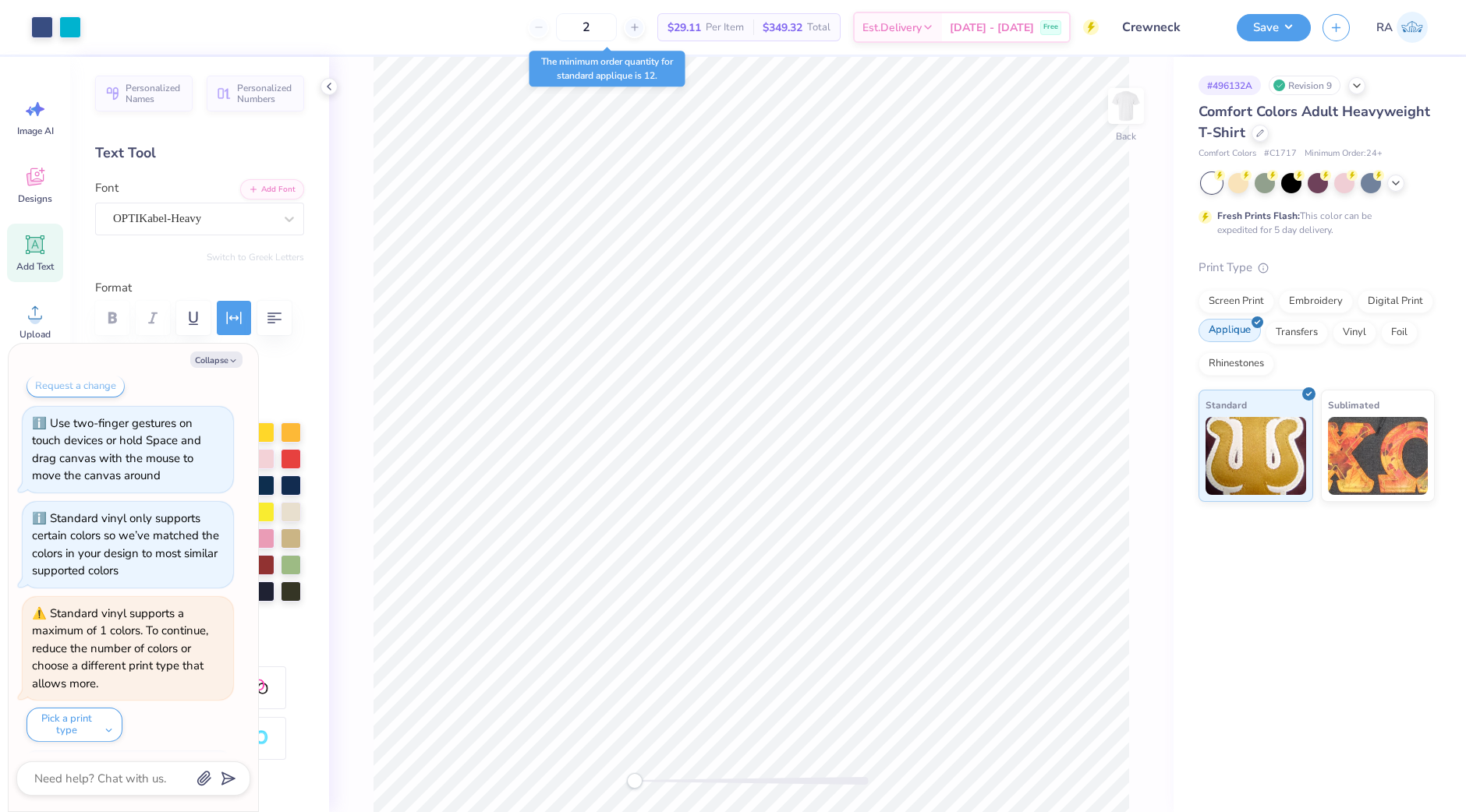
scroll to position [244, 0]
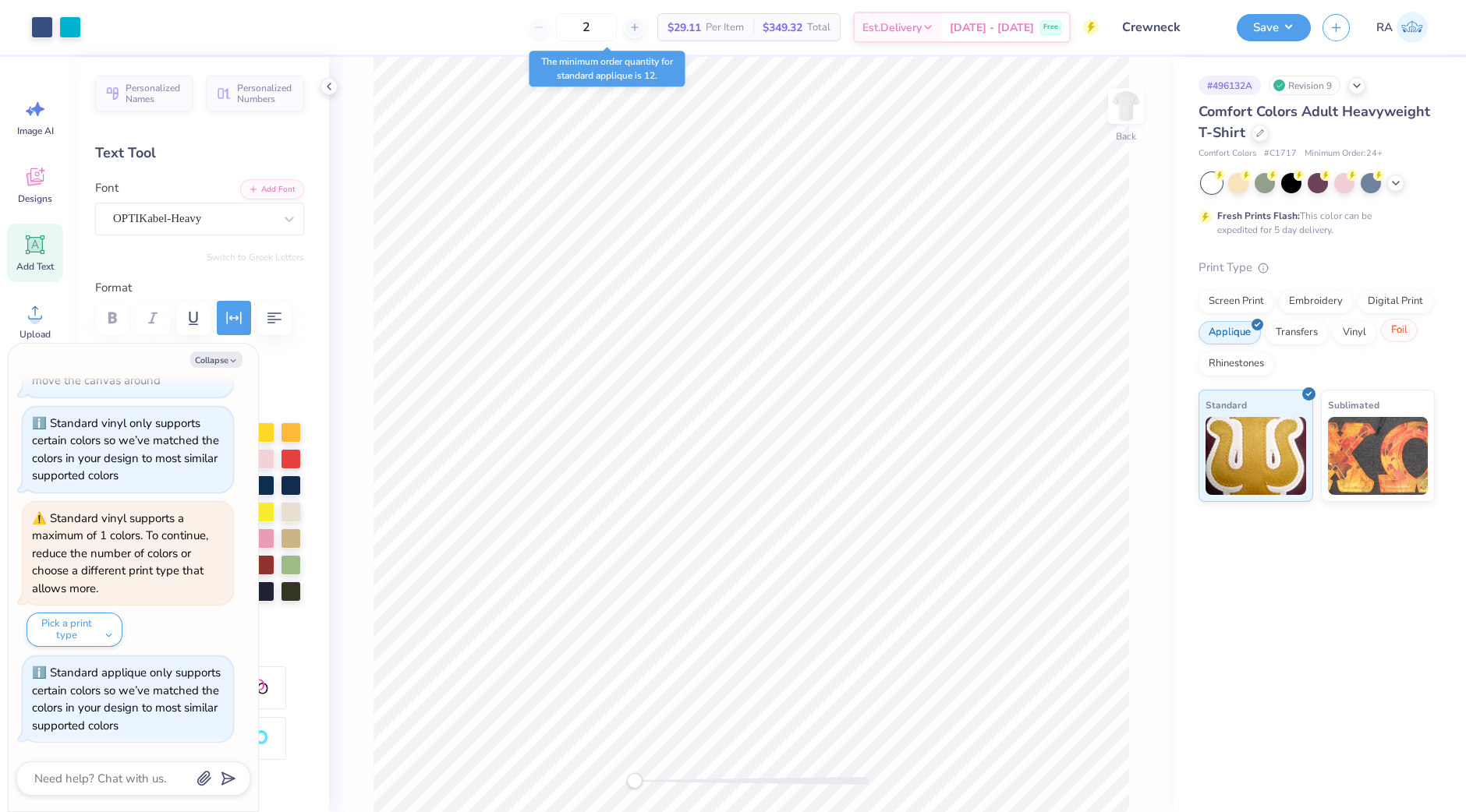
click at [1392, 338] on div "Foil" at bounding box center [1399, 330] width 37 height 23
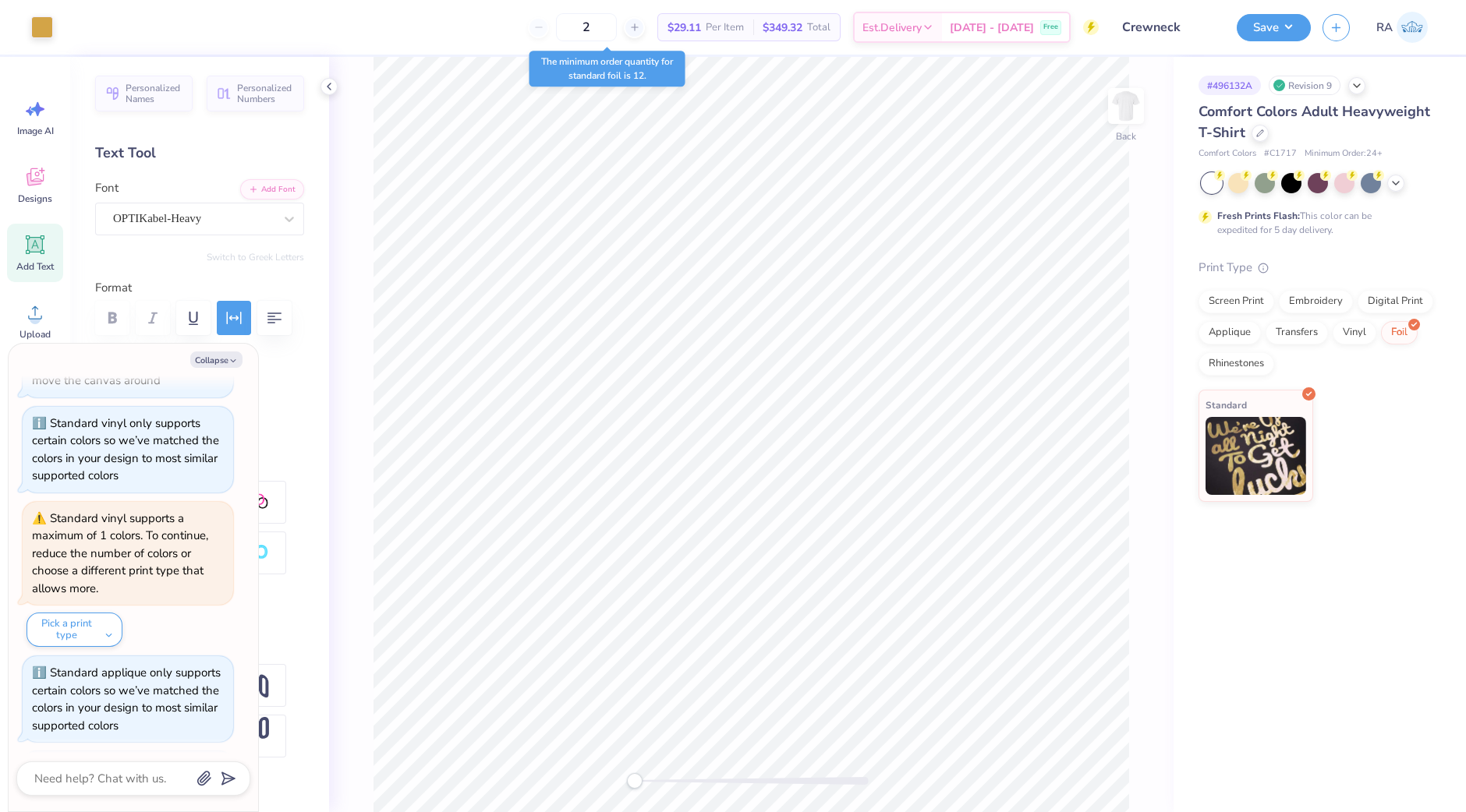
scroll to position [494, 0]
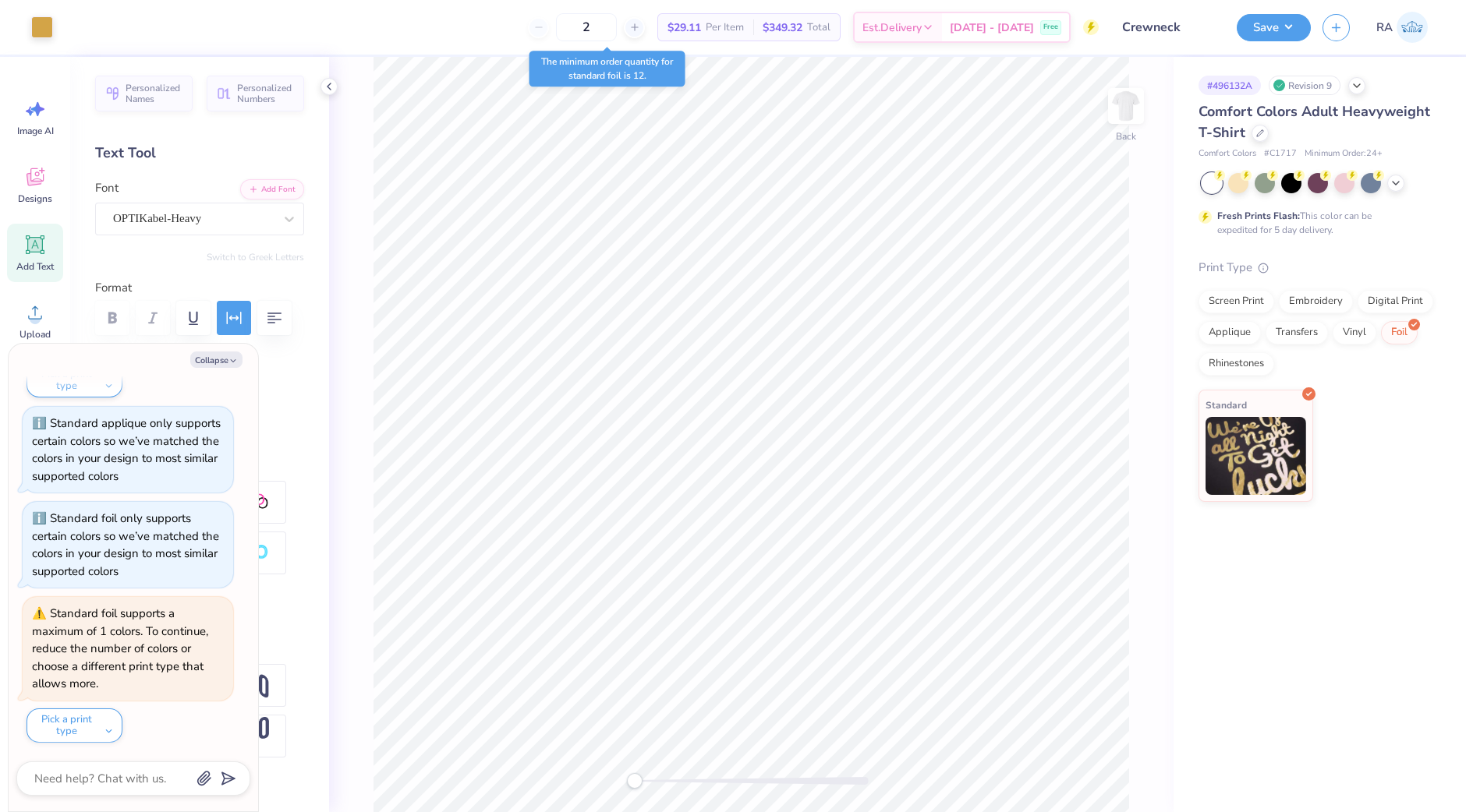
type textarea "x"
click at [617, 23] on input "2" at bounding box center [587, 27] width 61 height 28
type input "12"
type textarea "x"
type input "12"
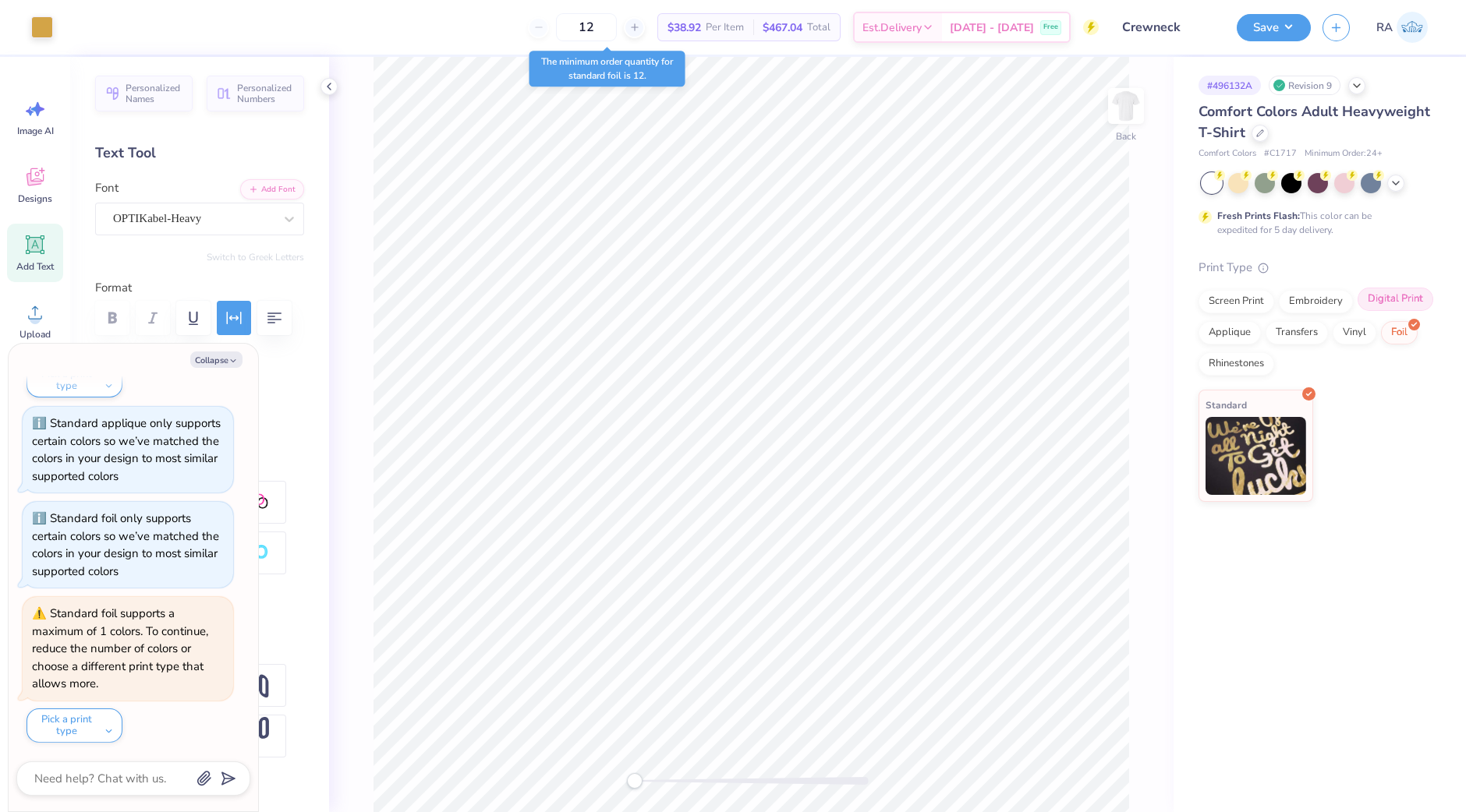
click at [1401, 293] on div "Digital Print" at bounding box center [1395, 299] width 76 height 23
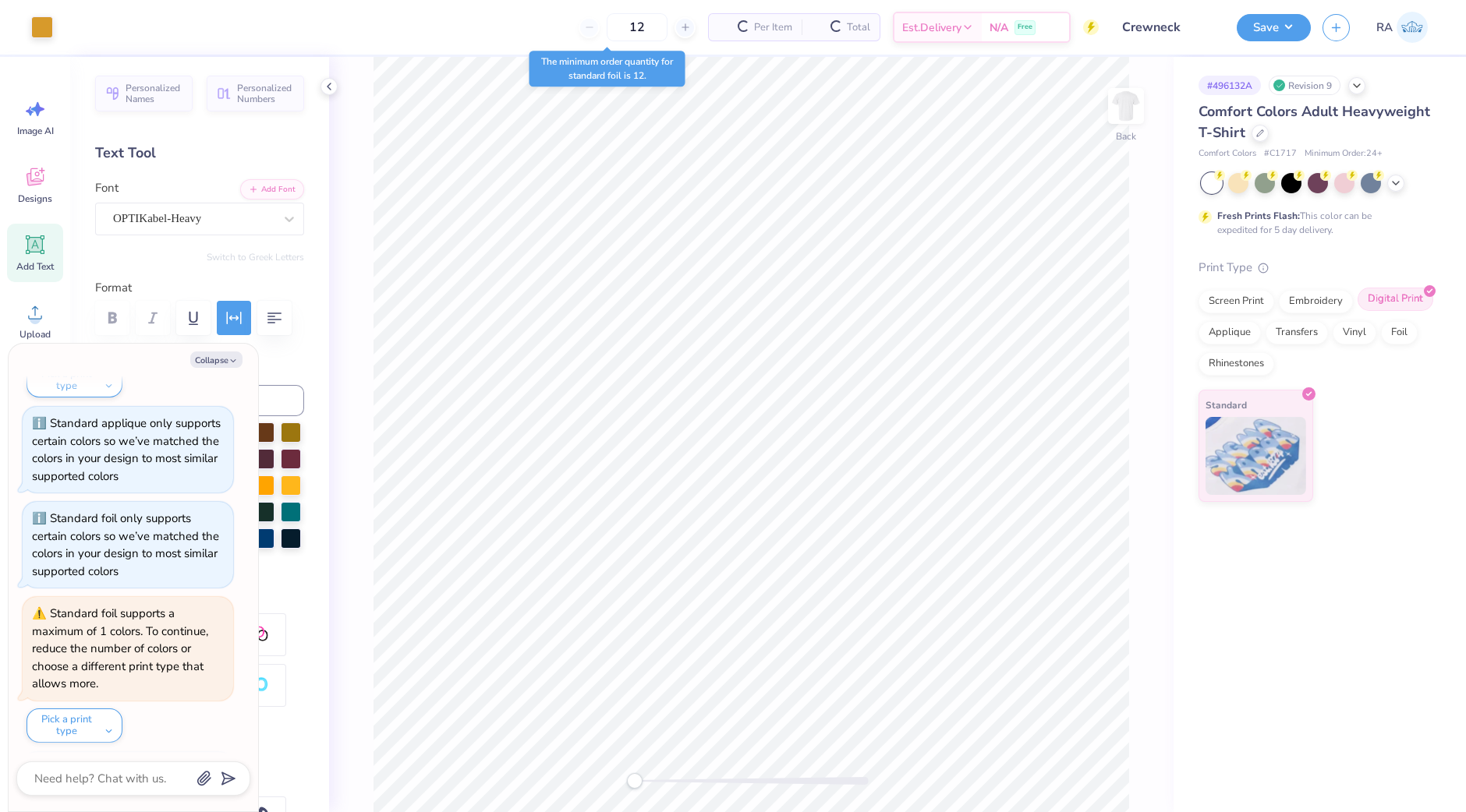
scroll to position [589, 0]
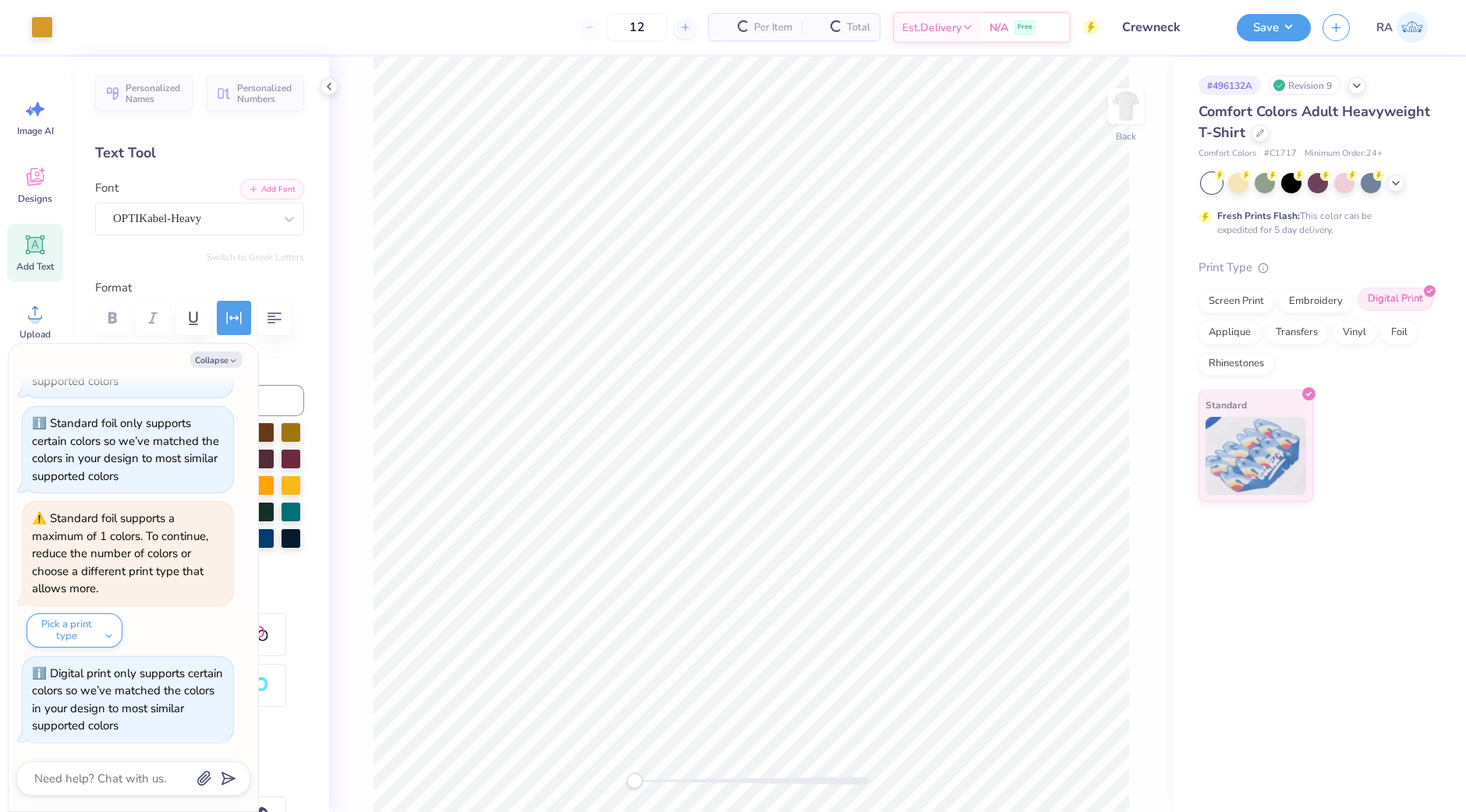
type textarea "x"
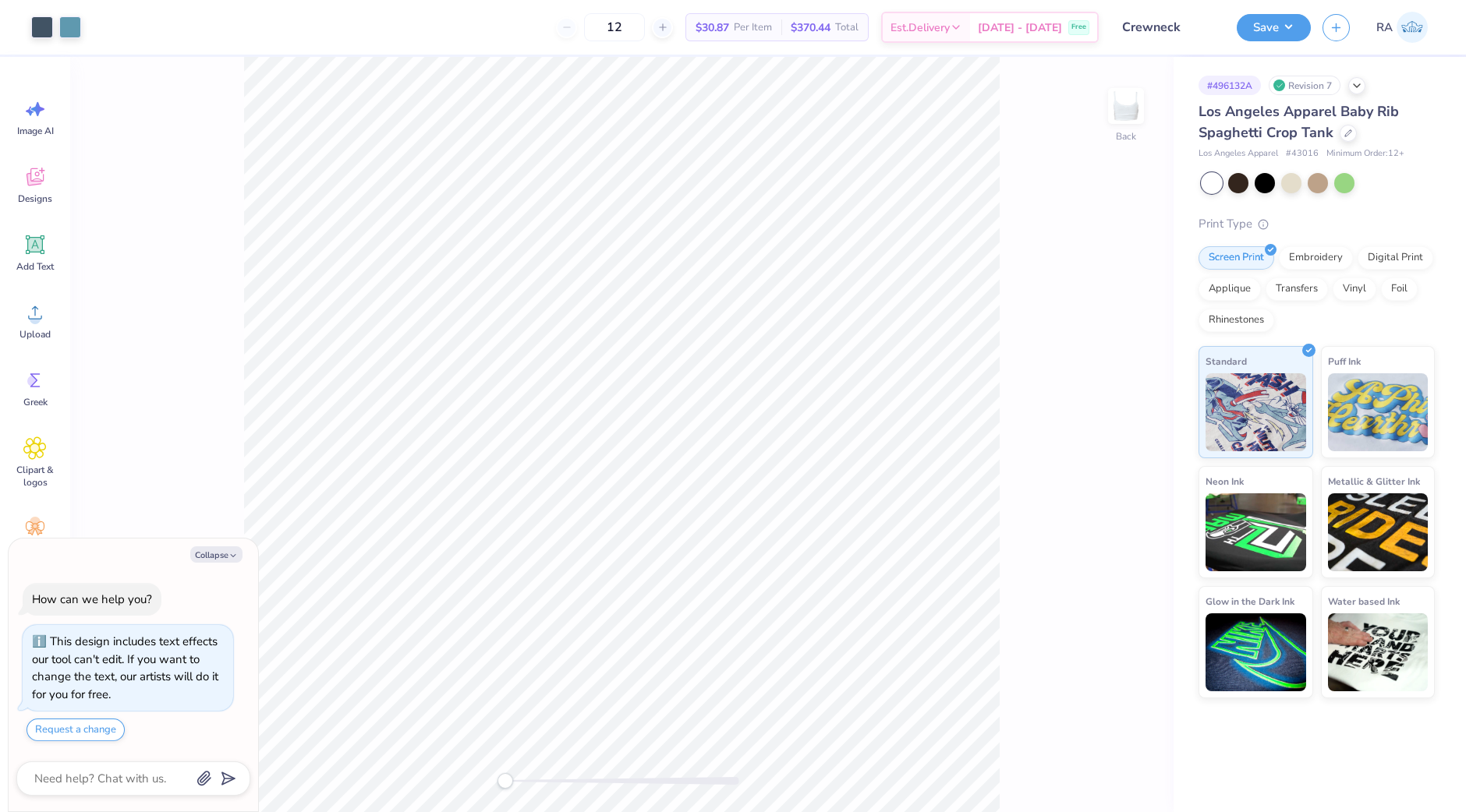
type textarea "x"
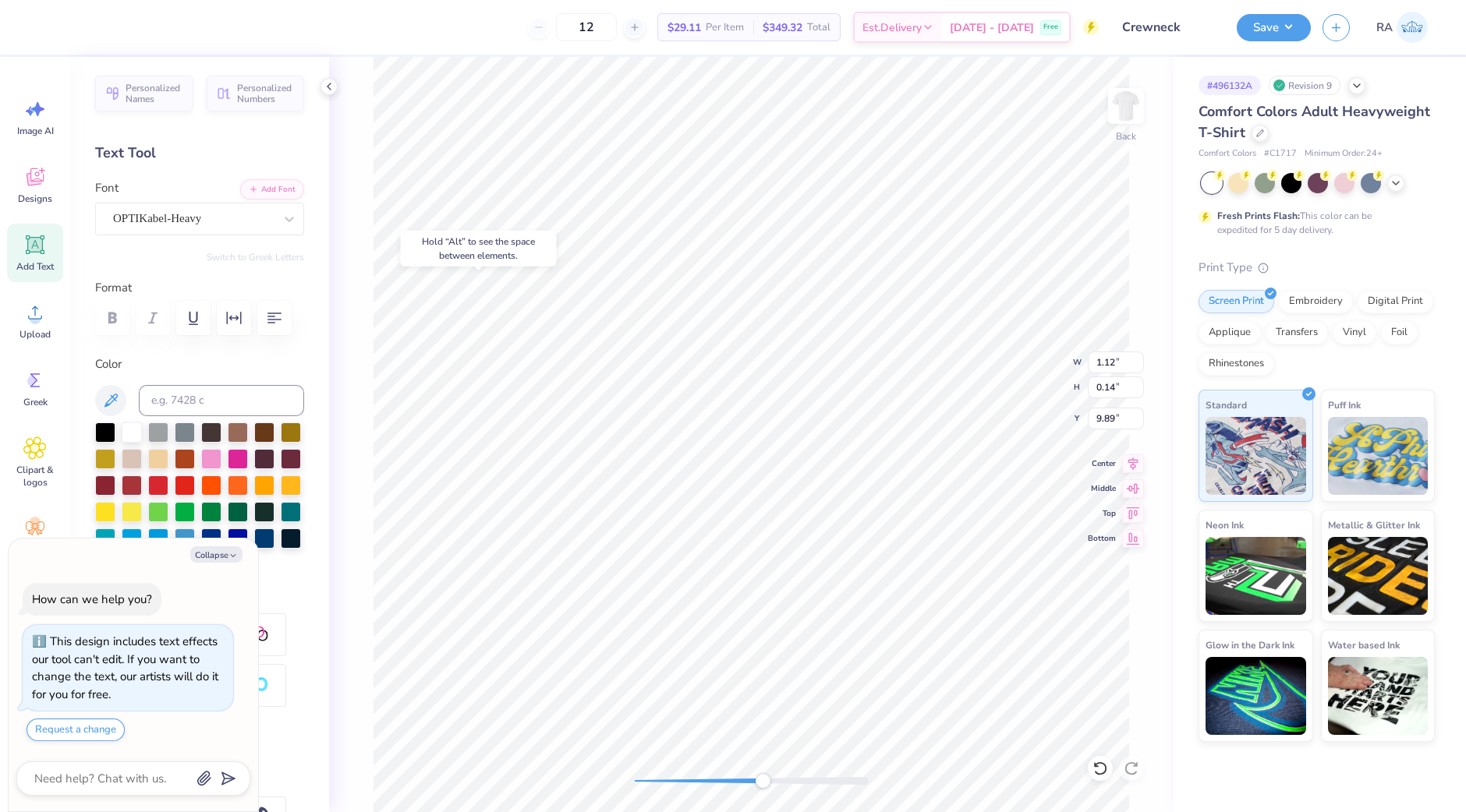
type textarea "x"
type input "0.72"
type input "0.15"
type input "10.04"
type textarea "x"
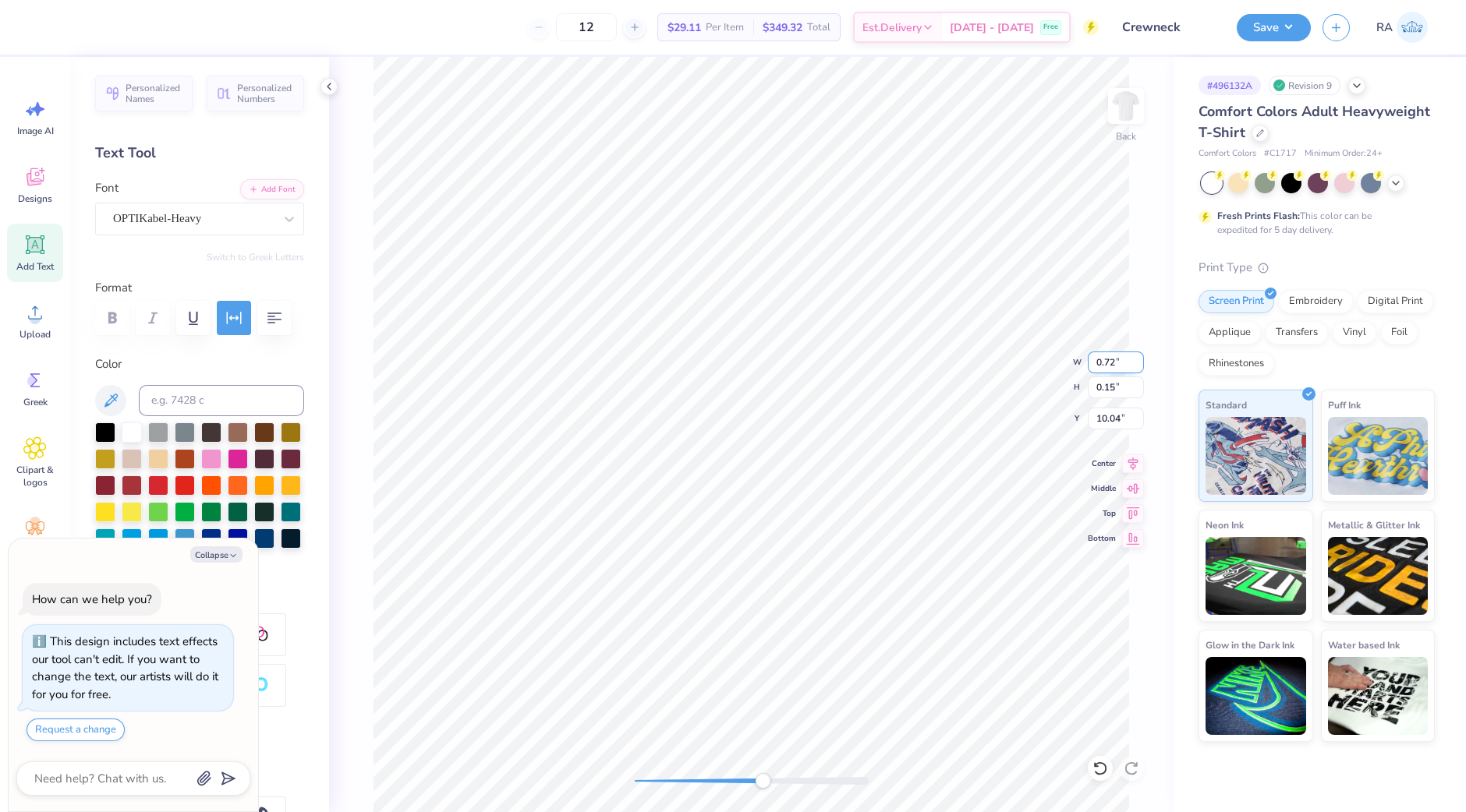
click at [1112, 366] on input "0.72" at bounding box center [1115, 362] width 56 height 21
type input "6.71"
type textarea "x"
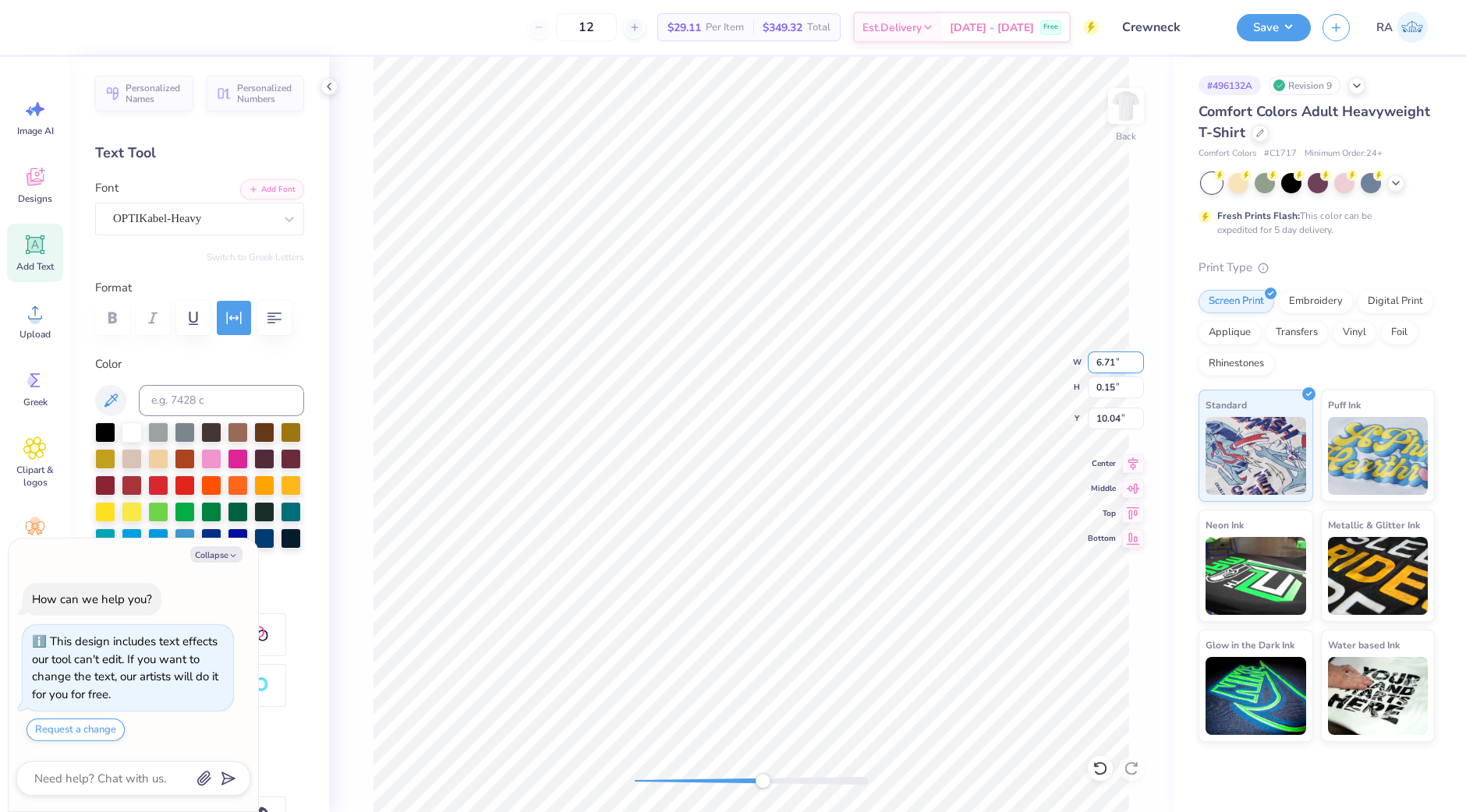
type input "1.39"
type input "9.17"
click at [1095, 765] on icon at bounding box center [1095, 764] width 3 height 3
type textarea "x"
type input "0.72"
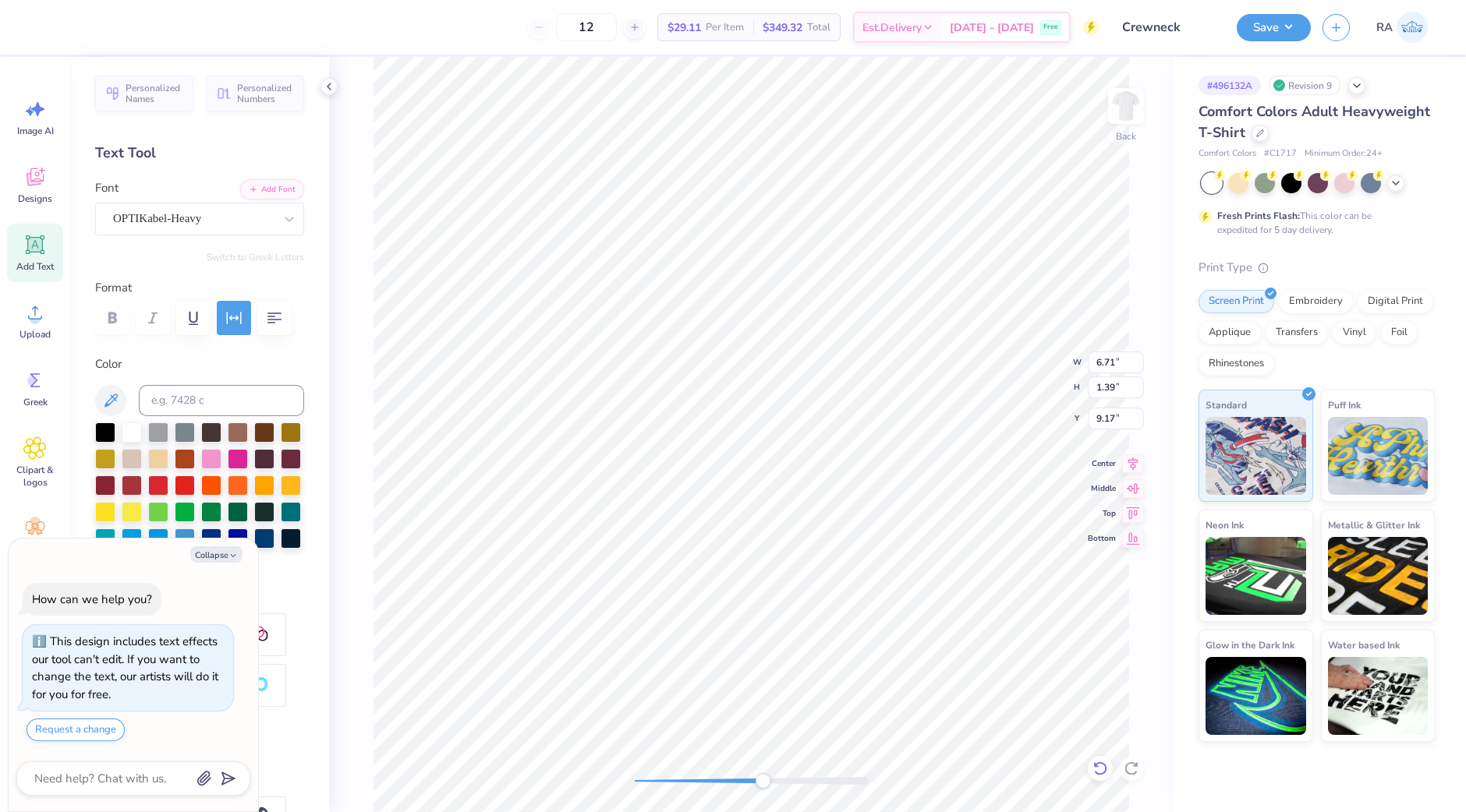
type input "0.15"
type input "9.79"
click at [919, 643] on li "Group" at bounding box center [921, 643] width 122 height 30
type textarea "x"
click at [1104, 364] on input "7.00" at bounding box center [1115, 362] width 56 height 21
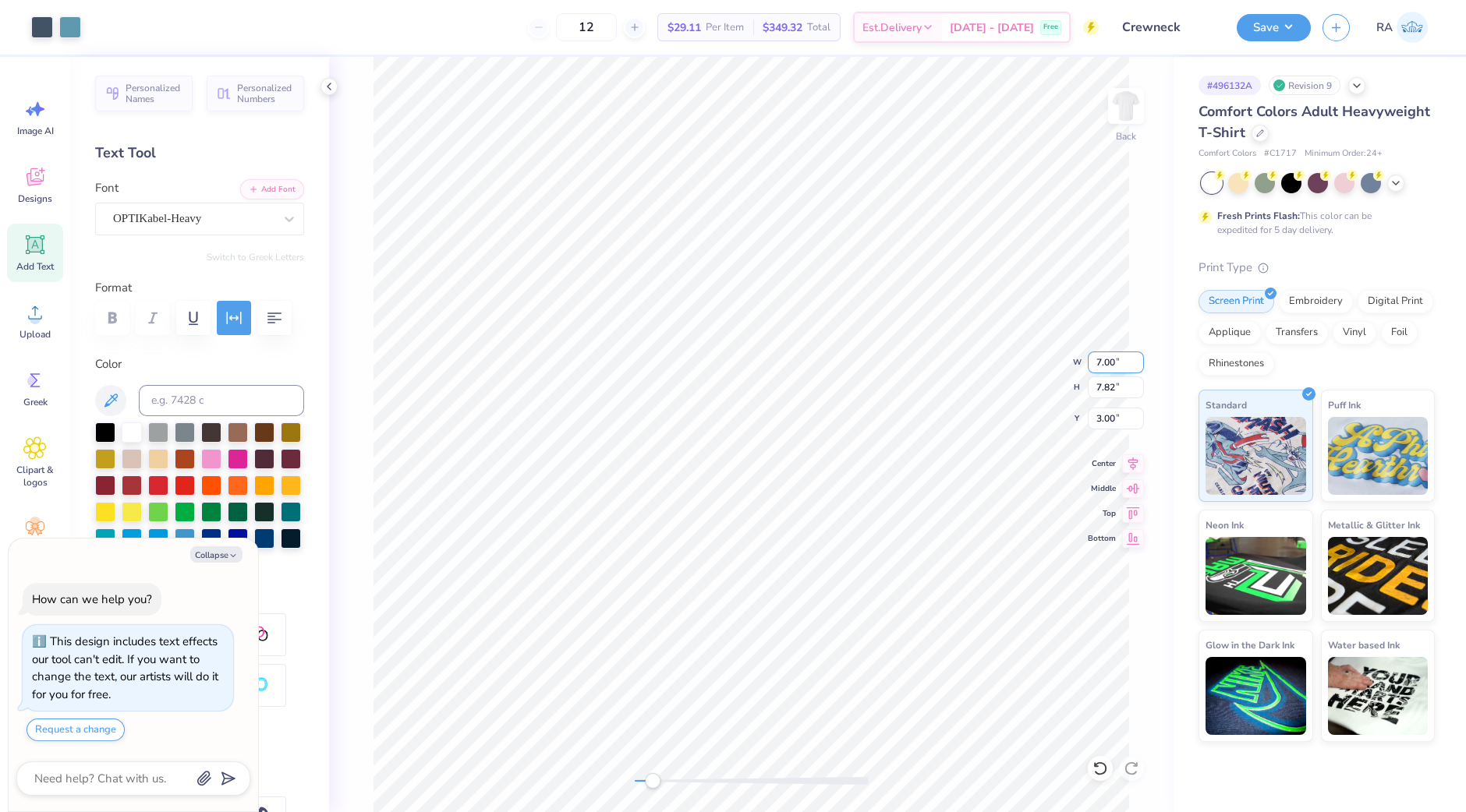
click at [1104, 364] on input "7.00" at bounding box center [1115, 362] width 56 height 21
type input "6.71"
click at [1104, 364] on input "7.00" at bounding box center [1115, 362] width 56 height 21
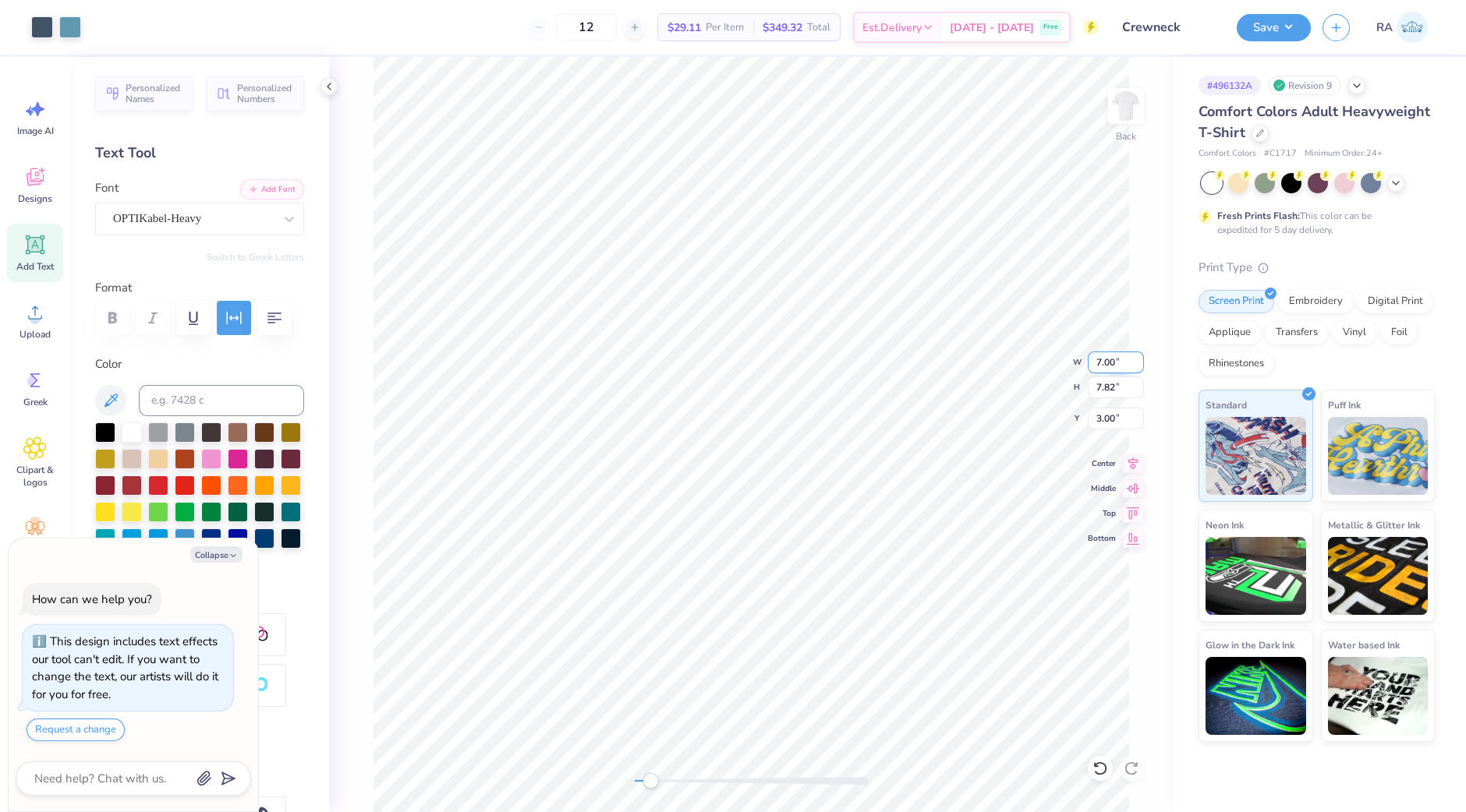
click at [1104, 364] on input "7.00" at bounding box center [1115, 362] width 56 height 21
click at [1106, 410] on input "3.00" at bounding box center [1115, 418] width 56 height 21
click at [219, 557] on button "Collapse" at bounding box center [216, 554] width 53 height 16
type textarea "x"
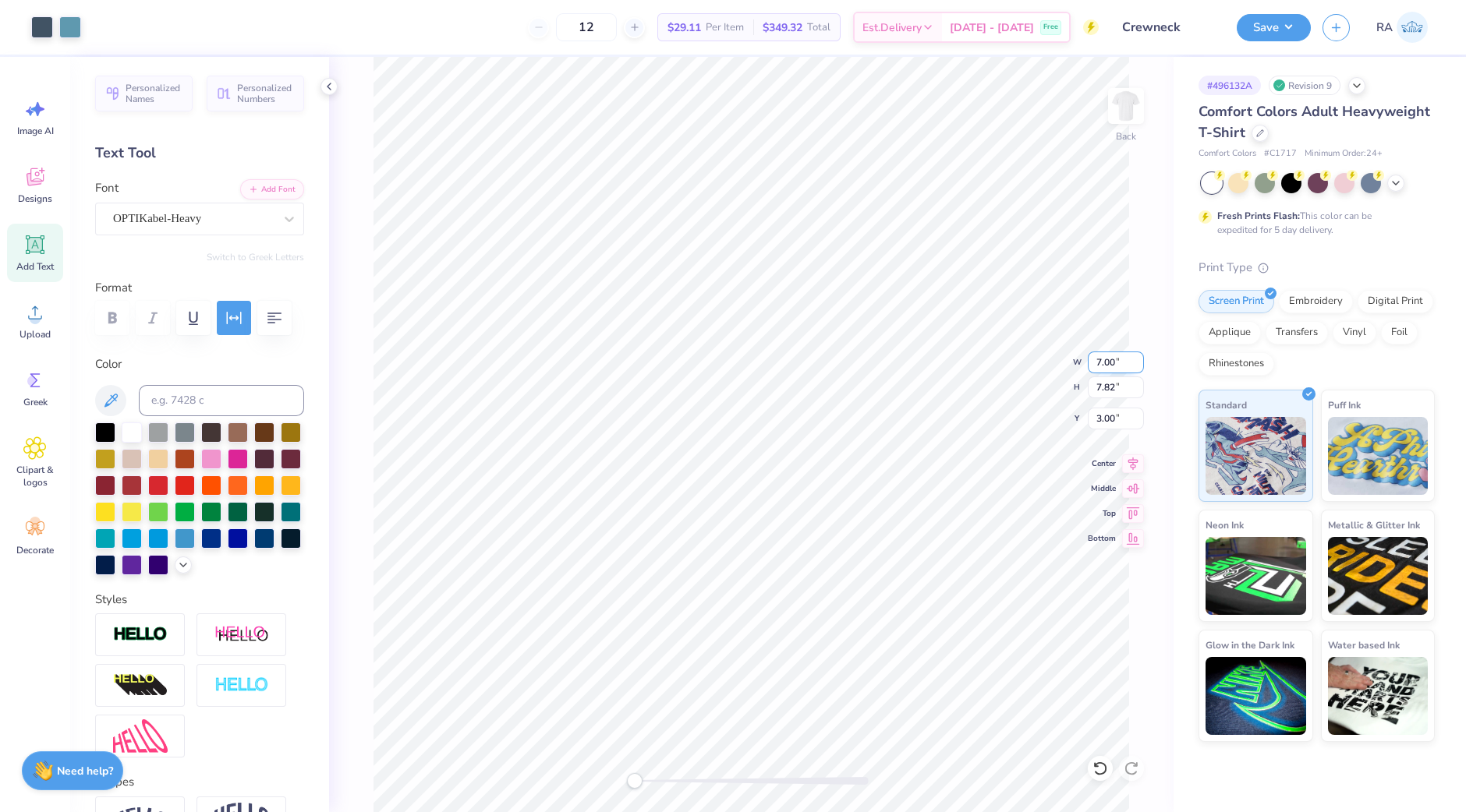
click at [1108, 360] on input "7.00" at bounding box center [1115, 362] width 56 height 21
type input "6.71"
type input "7.50"
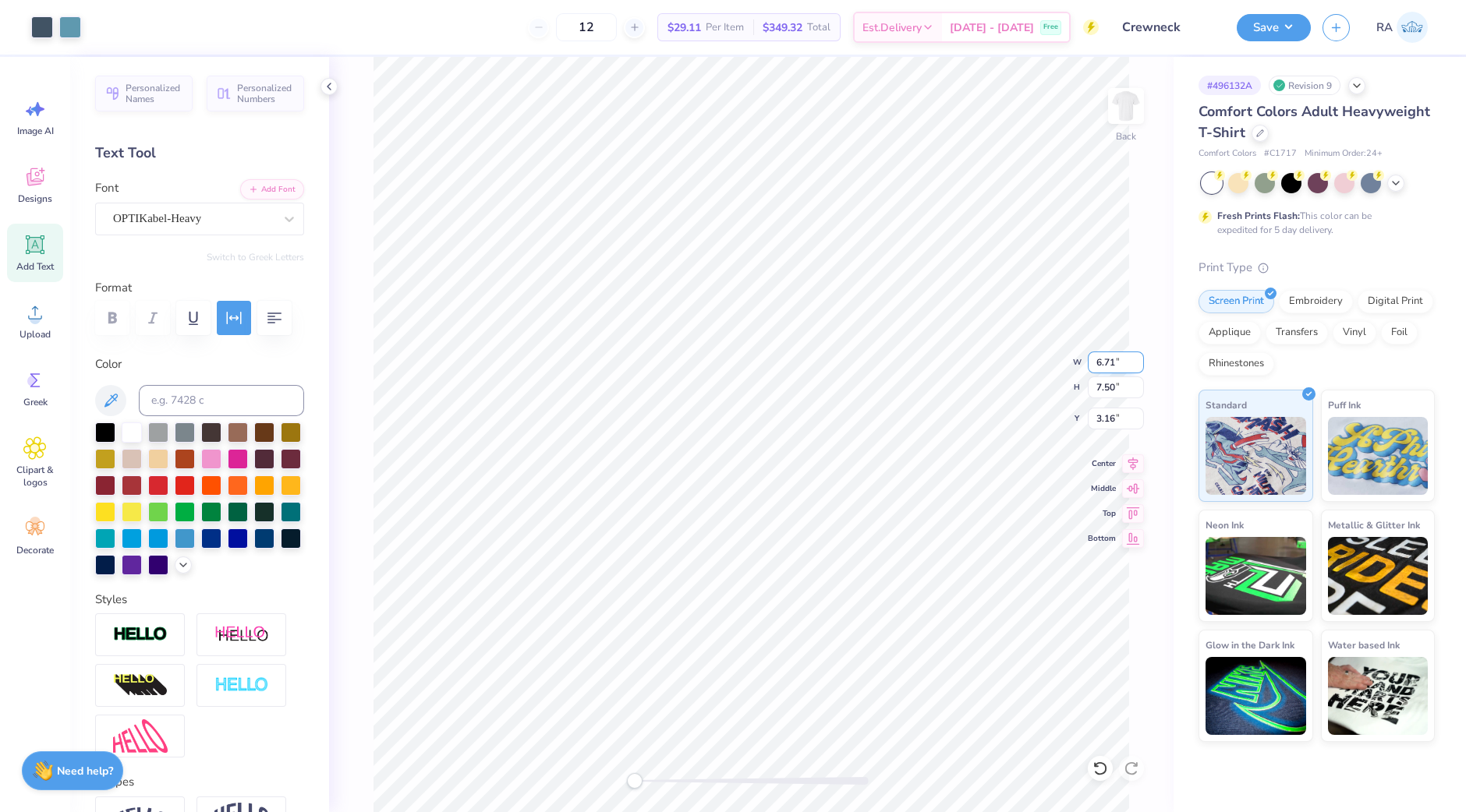
type input "3.16"
click at [1279, 24] on button "Save" at bounding box center [1273, 25] width 74 height 28
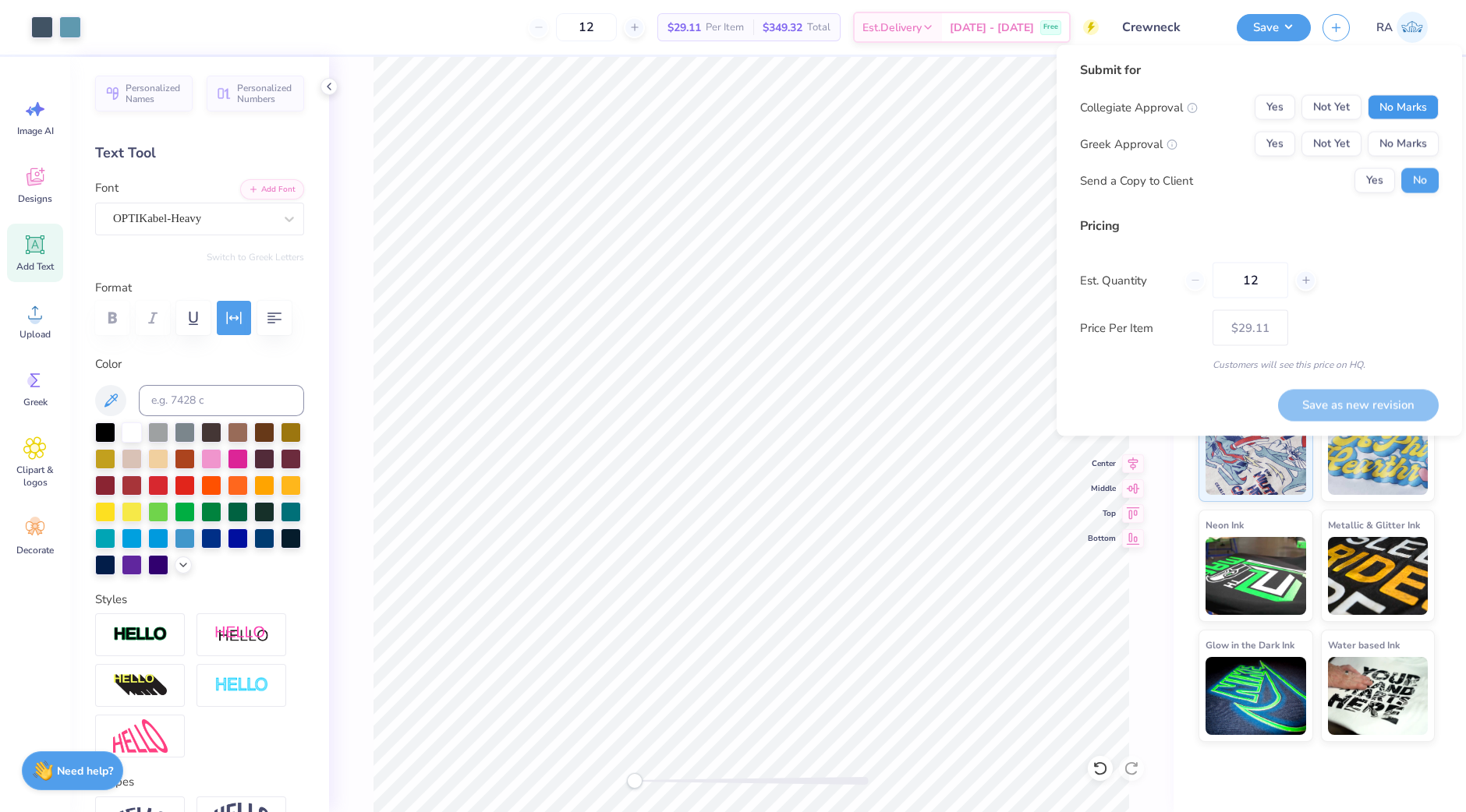
click at [1381, 105] on button "No Marks" at bounding box center [1403, 108] width 71 height 25
click at [1379, 145] on button "No Marks" at bounding box center [1403, 145] width 71 height 25
click at [1379, 182] on button "Yes" at bounding box center [1374, 181] width 40 height 25
click at [1322, 395] on button "Save as new revision" at bounding box center [1359, 405] width 161 height 32
type input "$29.11"
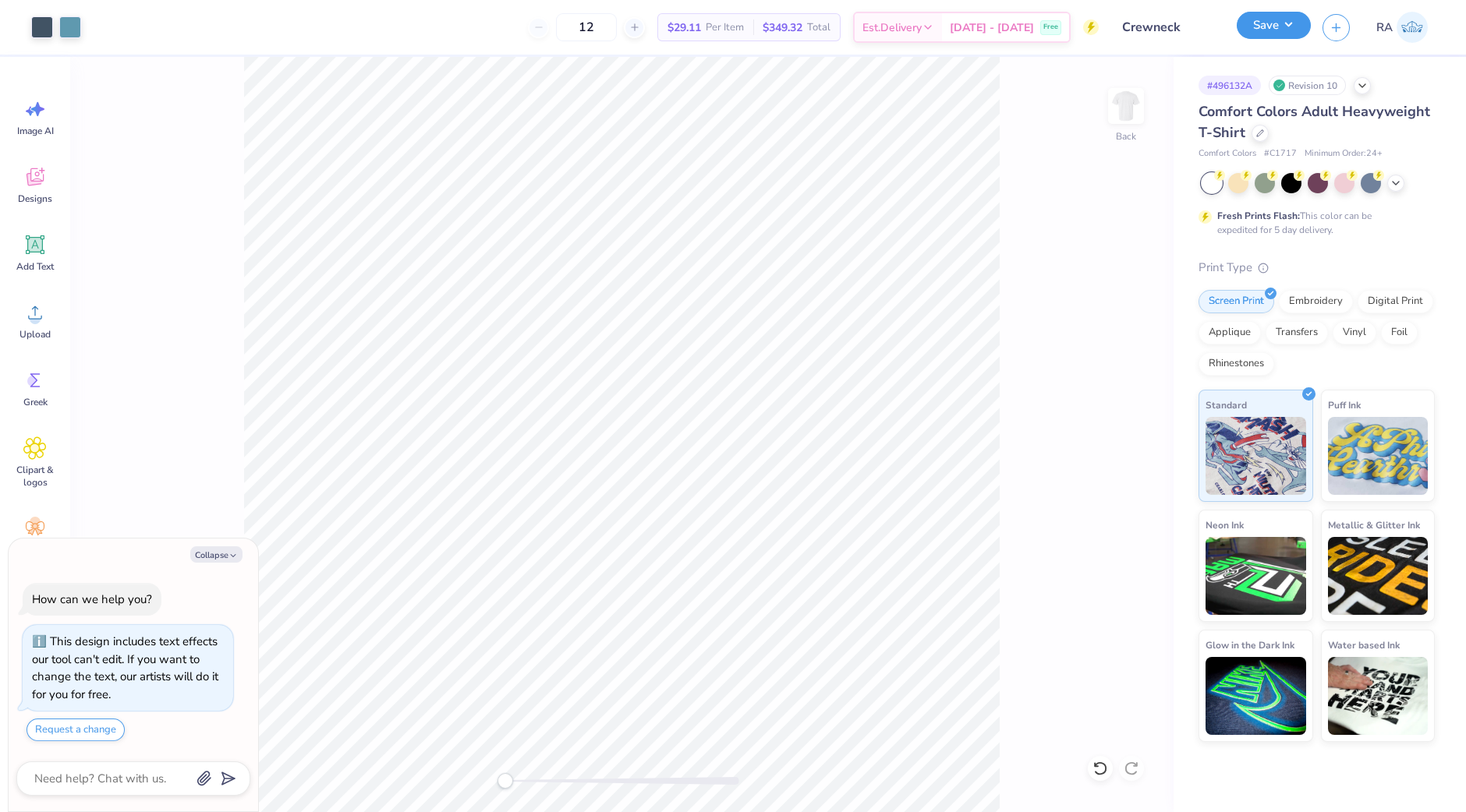
click at [1256, 26] on button "Save" at bounding box center [1273, 25] width 74 height 28
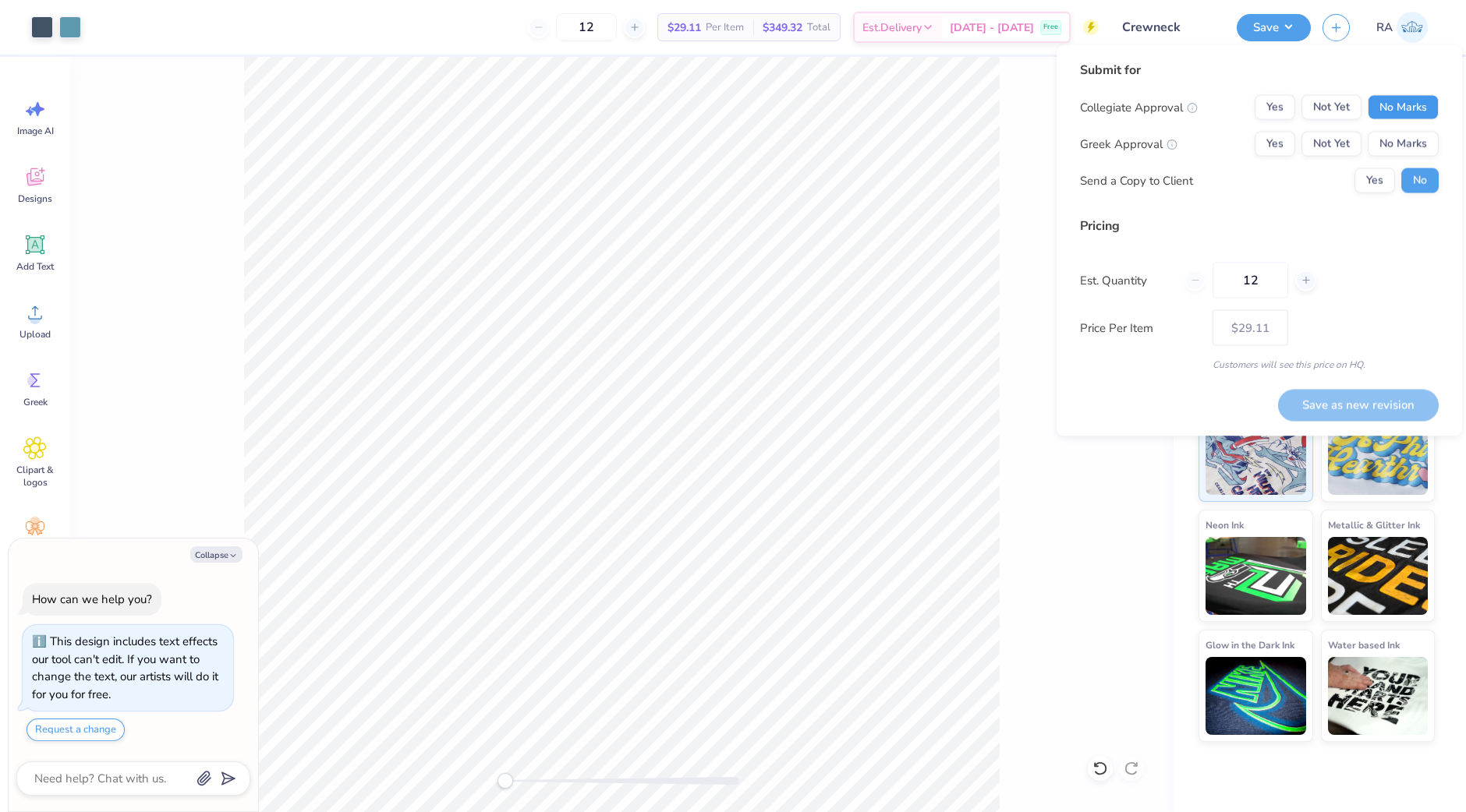
click at [1393, 103] on button "No Marks" at bounding box center [1403, 108] width 71 height 25
click at [1390, 128] on div "Collegiate Approval Yes Not Yet No Marks Greek Approval Yes Not Yet No Marks Se…" at bounding box center [1260, 145] width 359 height 98
click at [1387, 137] on button "No Marks" at bounding box center [1403, 145] width 71 height 25
click at [1369, 173] on button "Yes" at bounding box center [1374, 181] width 40 height 25
click at [1344, 403] on button "Save as new revision" at bounding box center [1359, 405] width 161 height 32
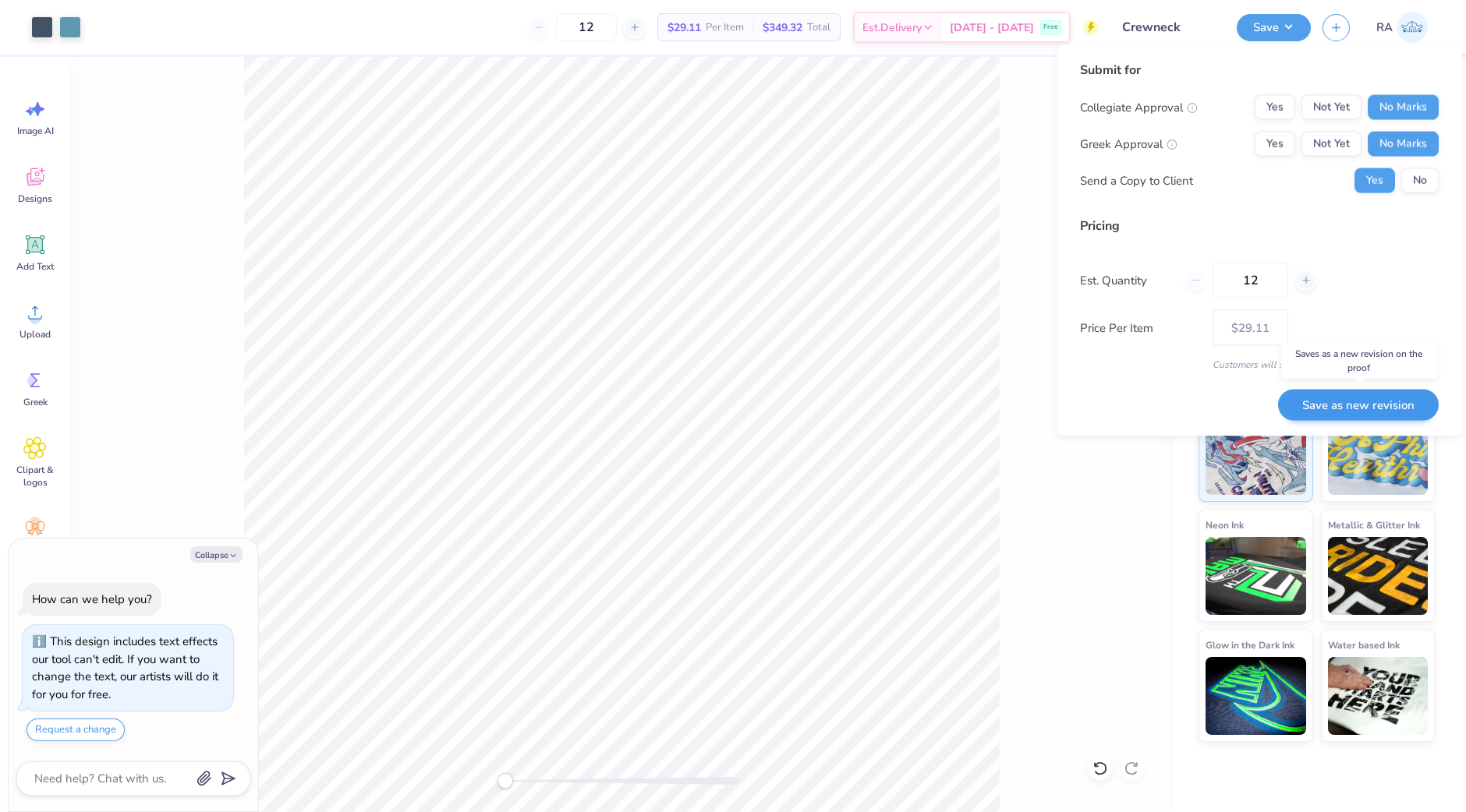
type textarea "x"
type input "– –"
type textarea "x"
type input "$29.11"
type textarea "x"
